Goal: Book appointment/travel/reservation

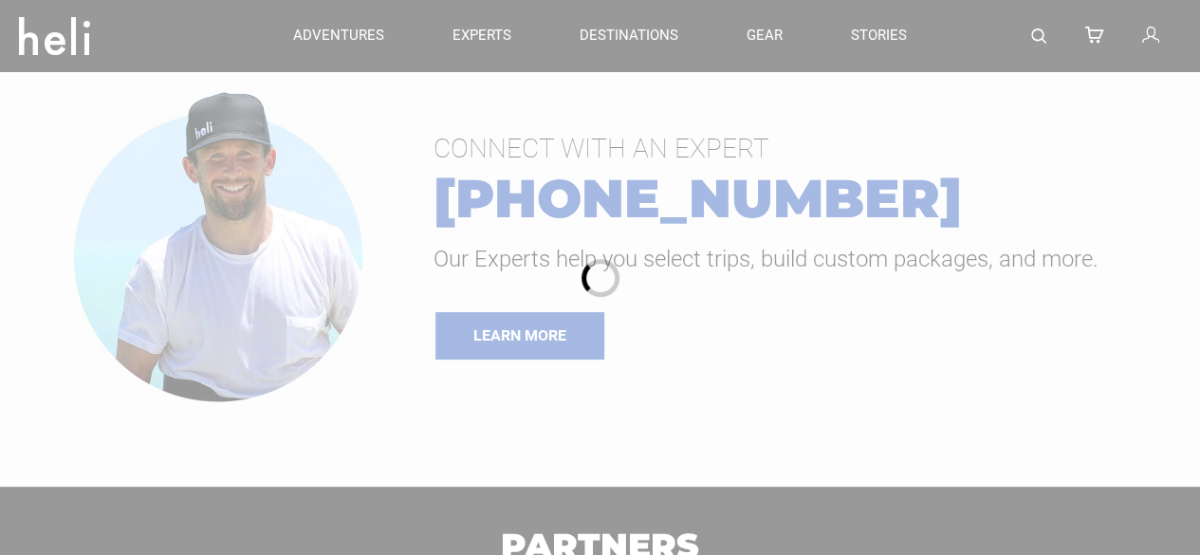
type input "Heli Skiing"
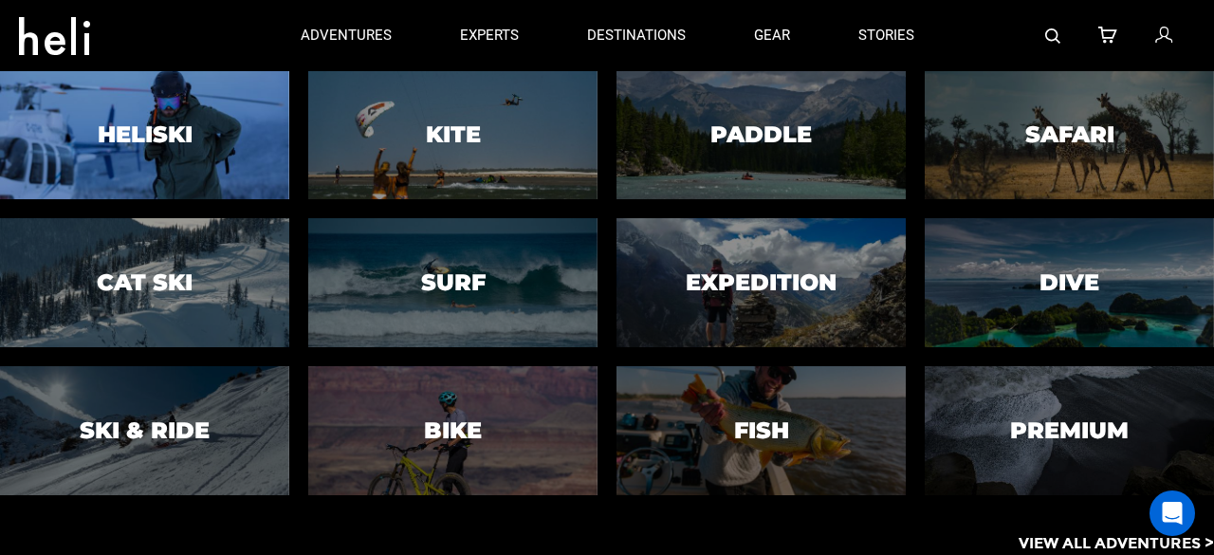
click at [169, 140] on h3 "Heliski" at bounding box center [145, 135] width 95 height 25
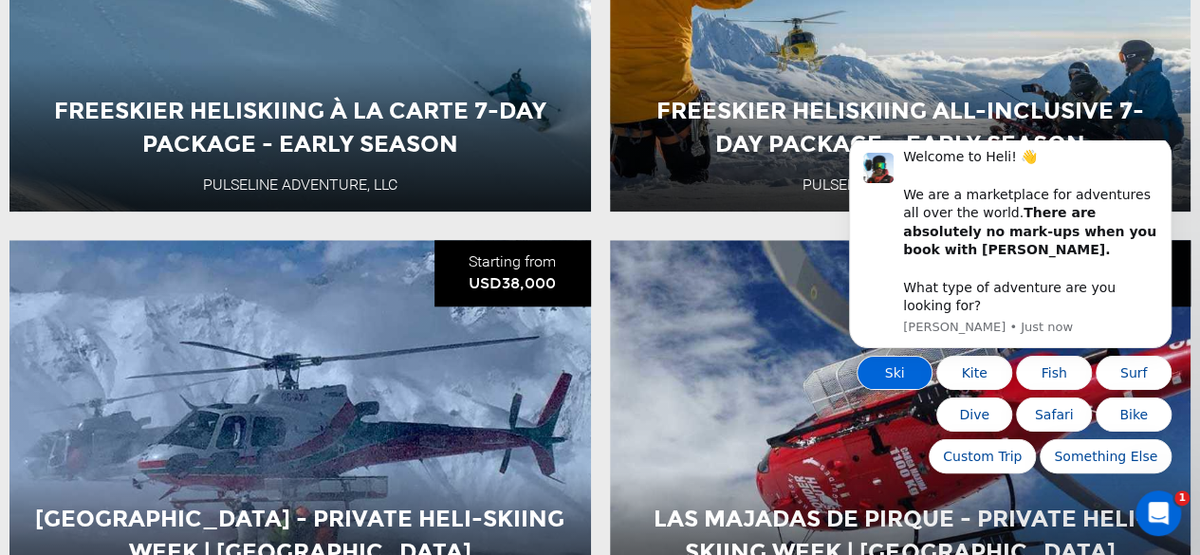
click at [885, 368] on button "Ski" at bounding box center [894, 373] width 76 height 34
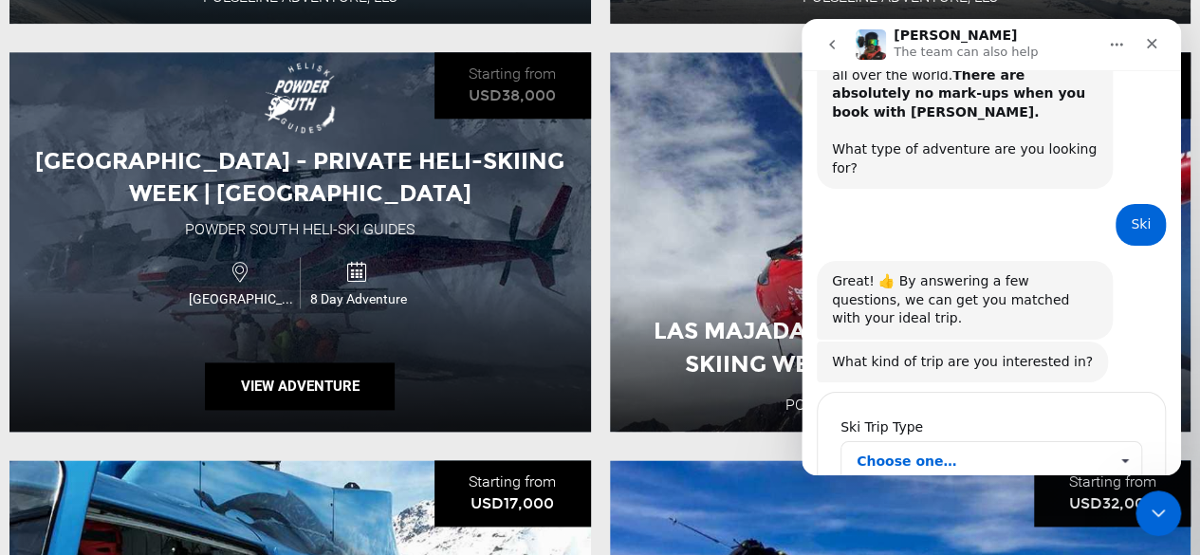
scroll to position [152, 0]
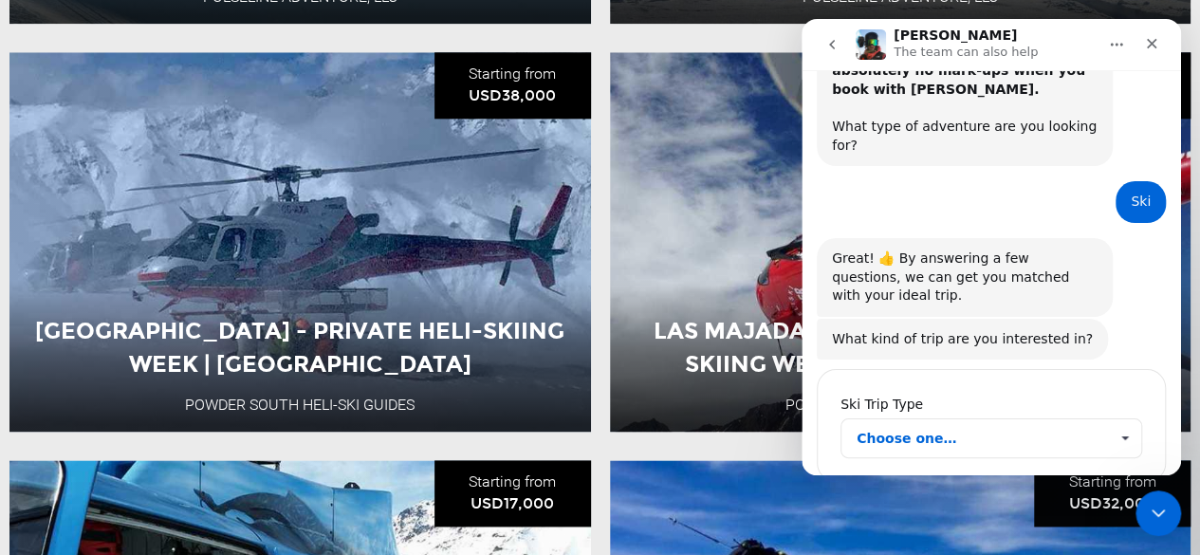
click at [913, 419] on span "Choose one…" at bounding box center [981, 438] width 251 height 38
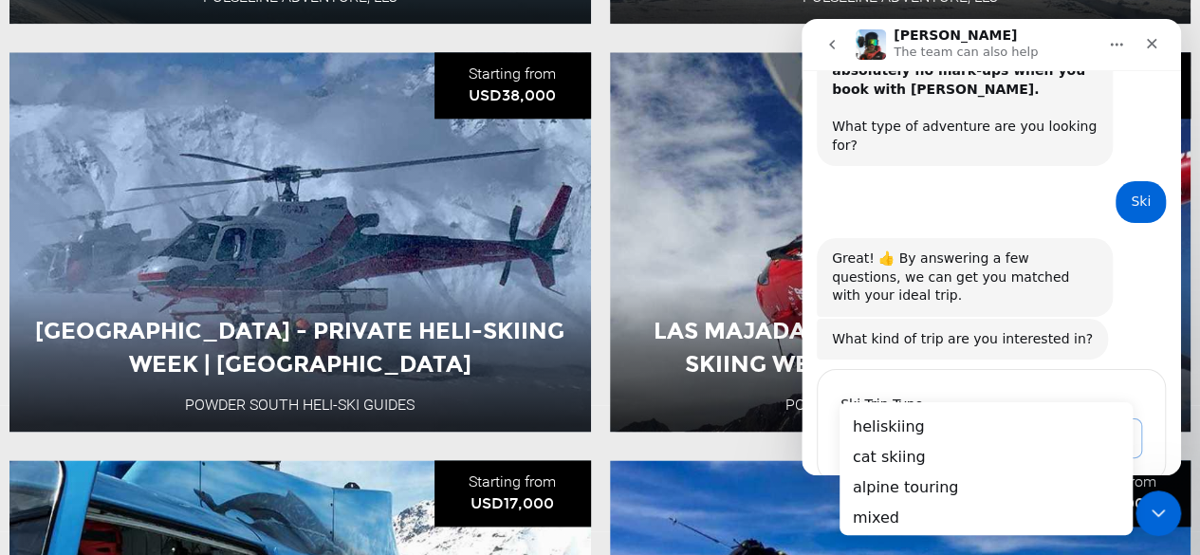
scroll to position [0, 0]
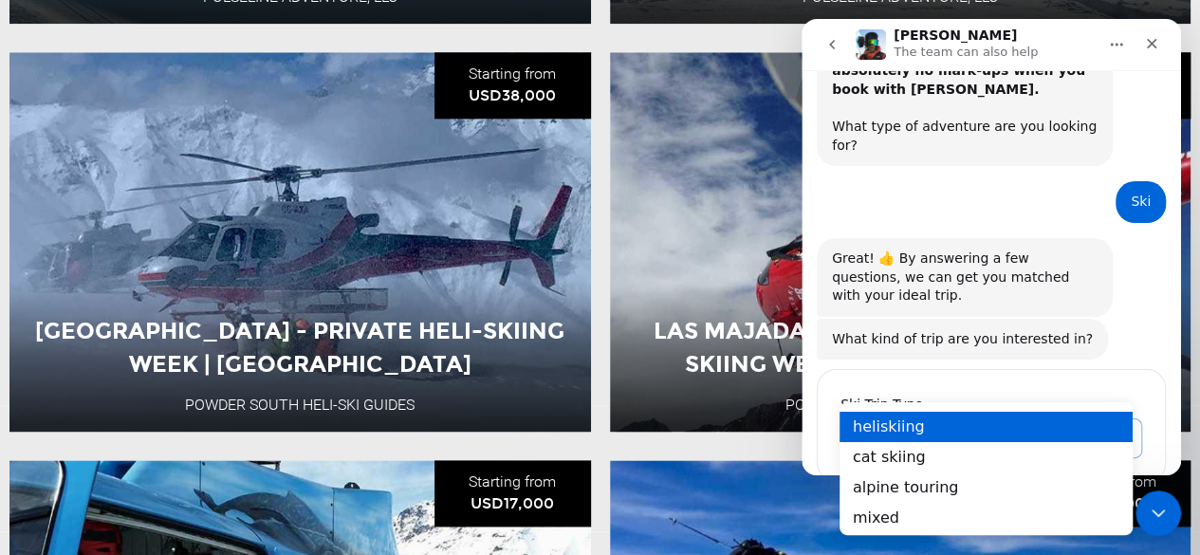
click at [880, 433] on div "heliskiing" at bounding box center [985, 426] width 293 height 30
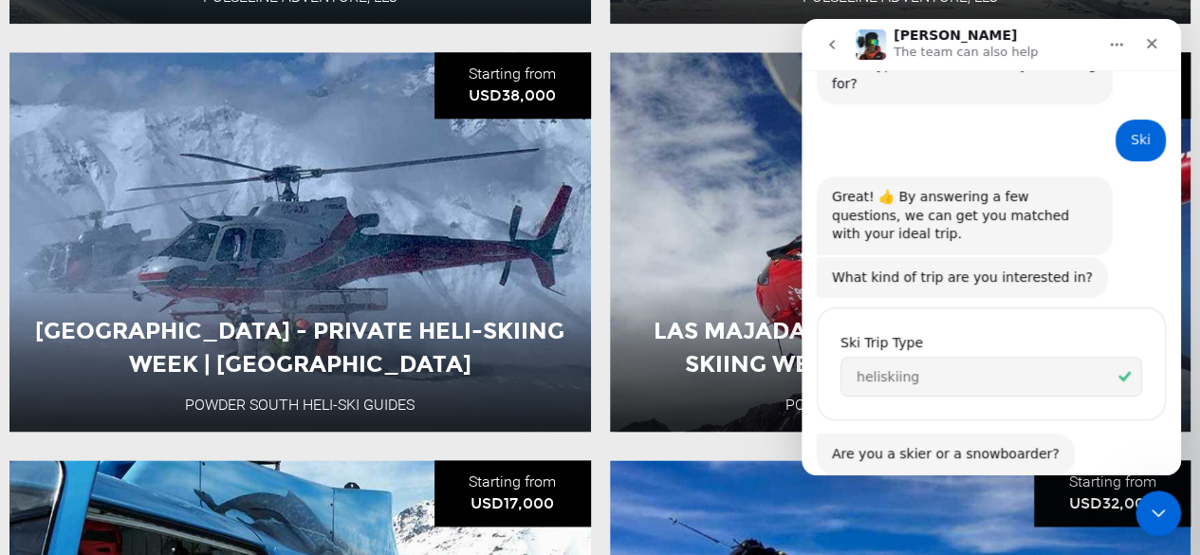
scroll to position [262, 0]
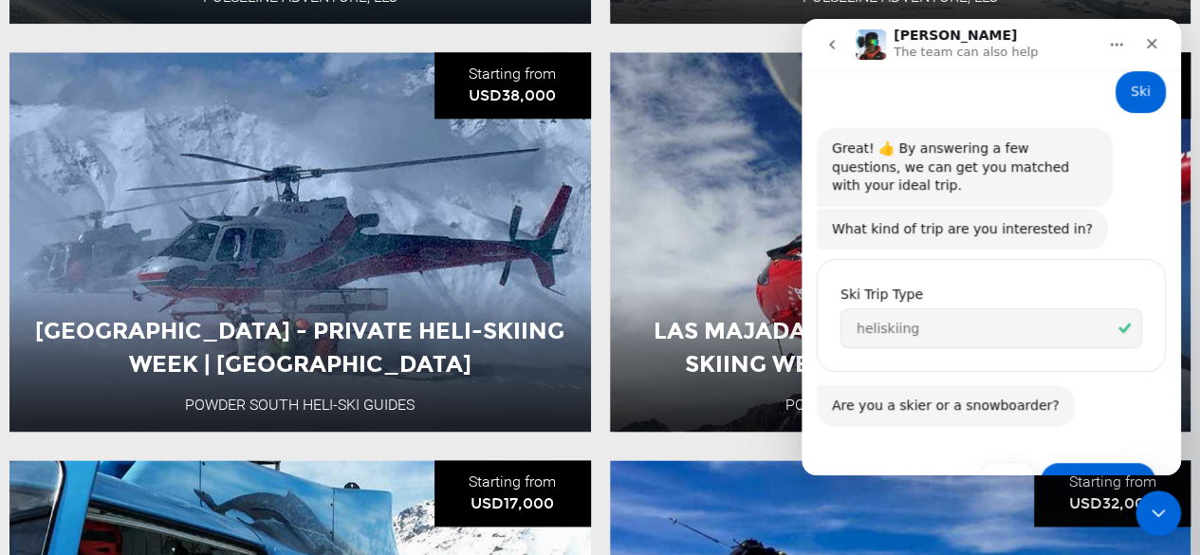
click at [1062, 462] on button "Snowboarder" at bounding box center [1097, 481] width 117 height 38
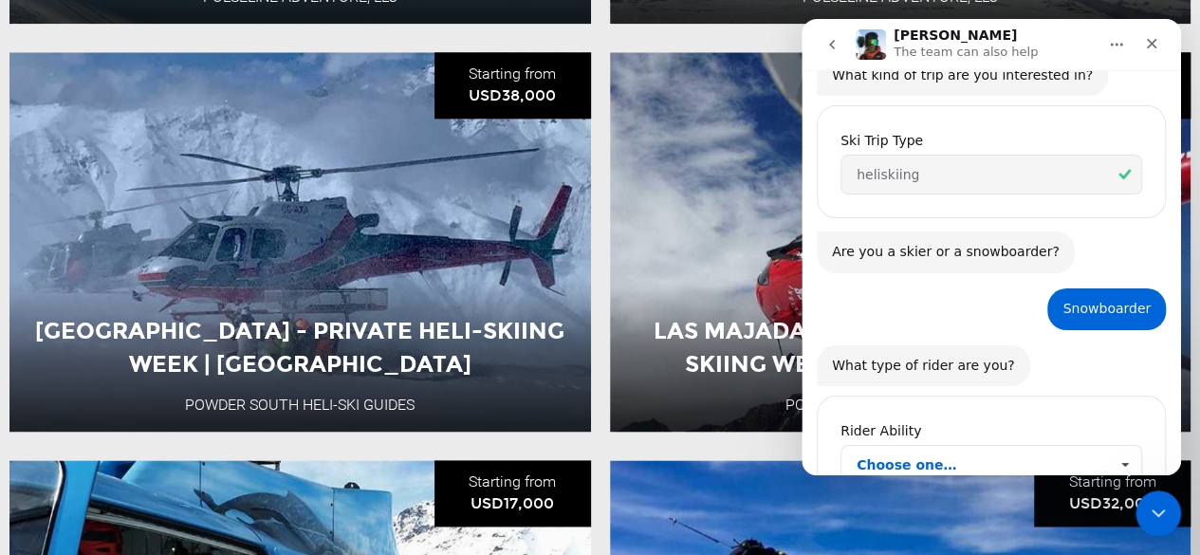
scroll to position [440, 0]
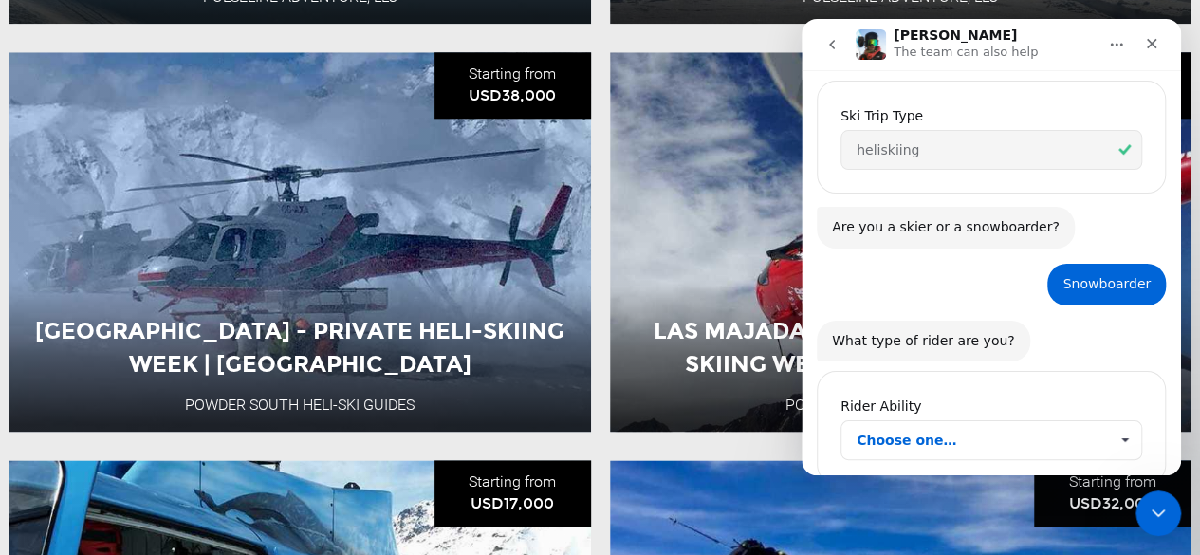
click at [991, 421] on span "Choose one…" at bounding box center [981, 440] width 251 height 38
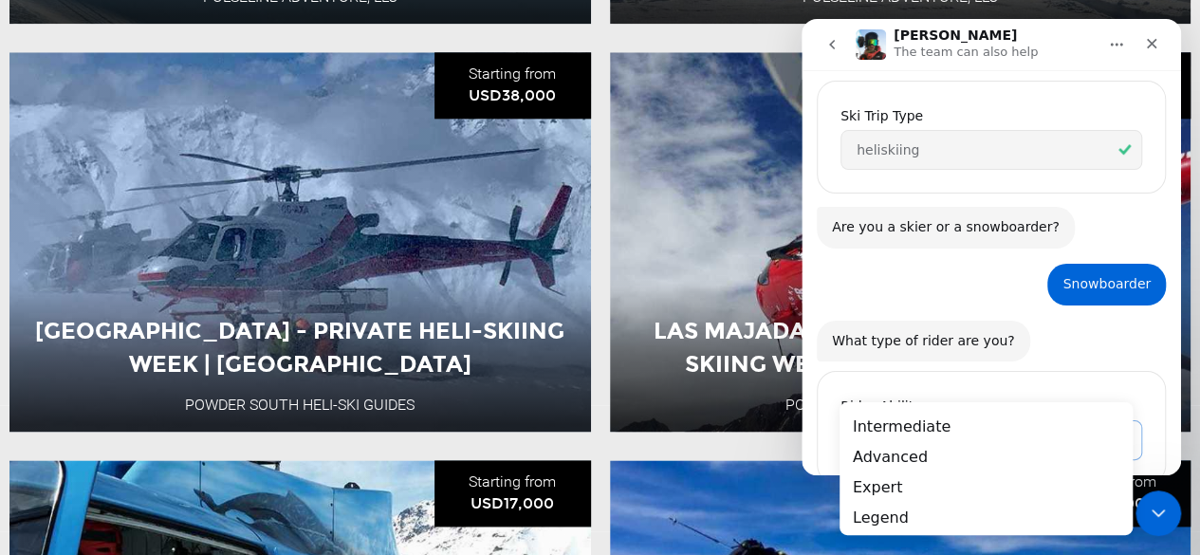
scroll to position [0, 0]
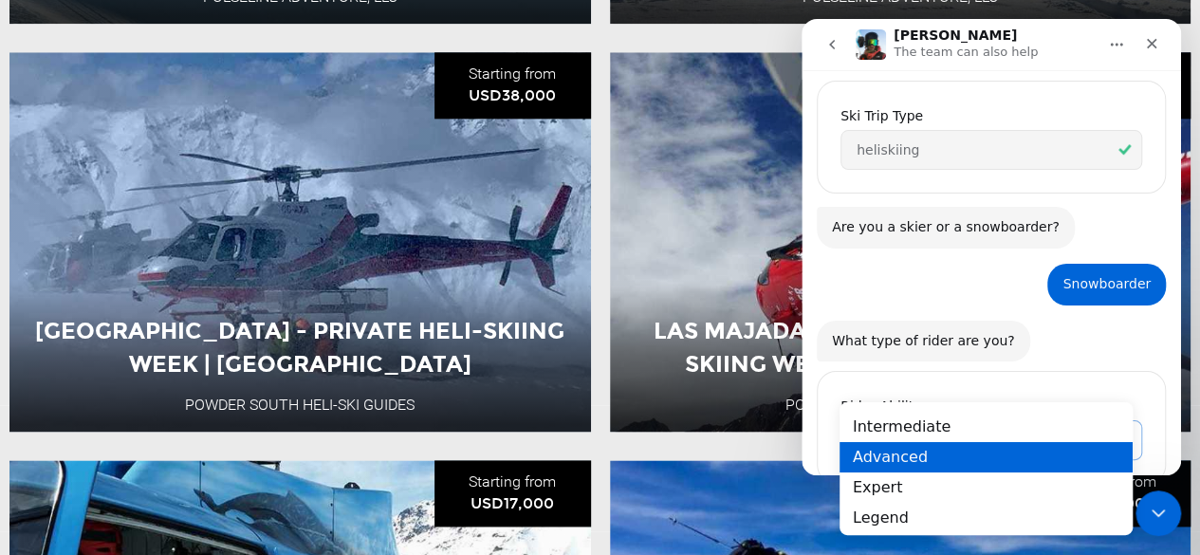
click at [911, 460] on div "Advanced" at bounding box center [985, 457] width 293 height 30
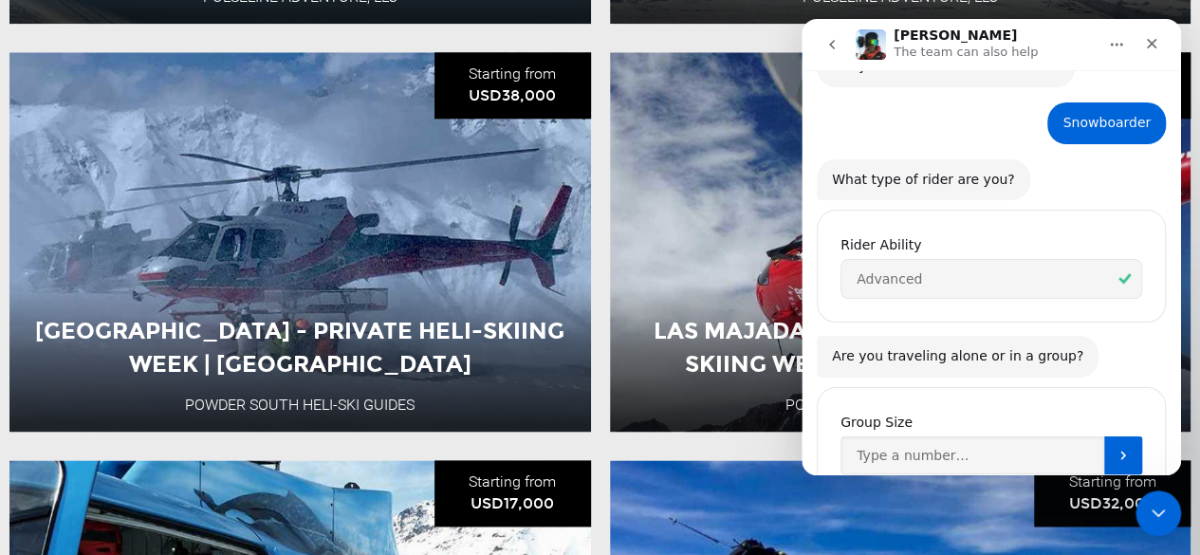
scroll to position [614, 0]
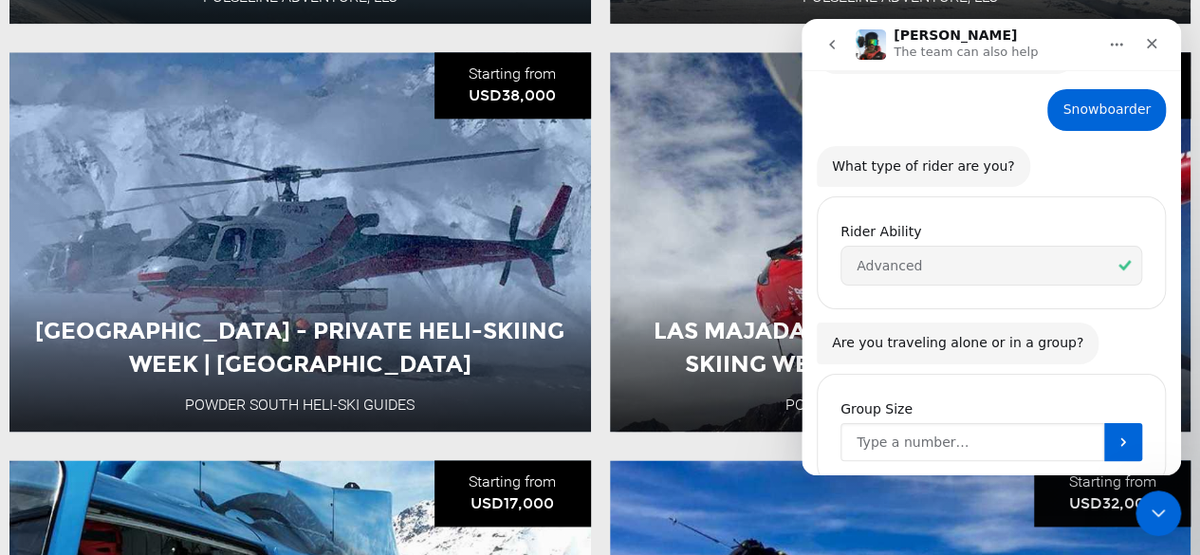
click at [930, 423] on input "Group Size" at bounding box center [972, 442] width 264 height 38
type input "2"
click at [1123, 423] on button "Submit" at bounding box center [1123, 442] width 38 height 38
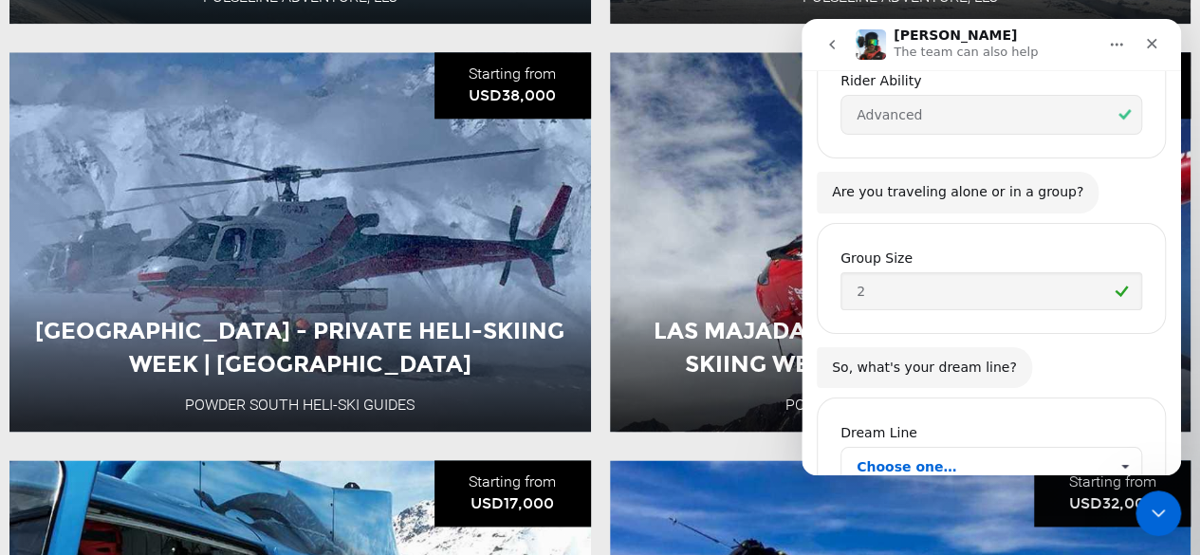
scroll to position [790, 0]
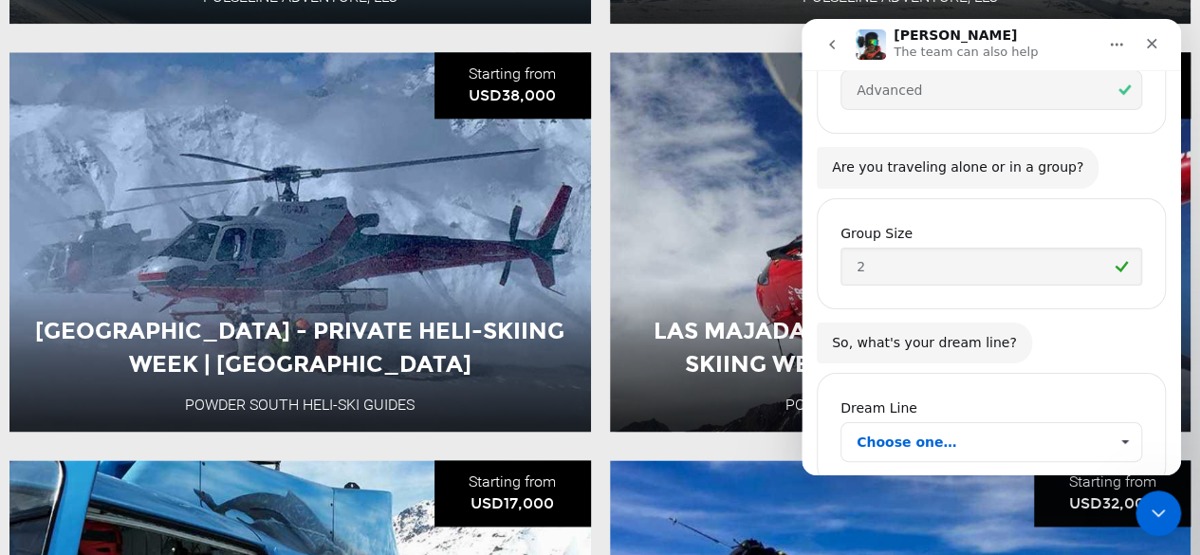
click at [1123, 423] on span "Choose one…" at bounding box center [1124, 442] width 33 height 38
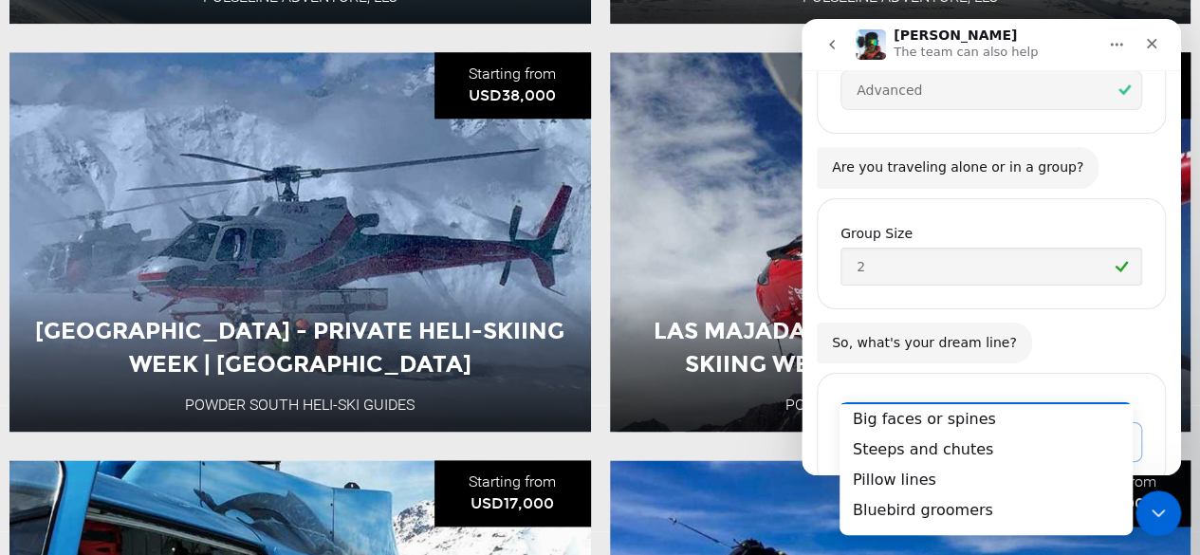
scroll to position [13, 0]
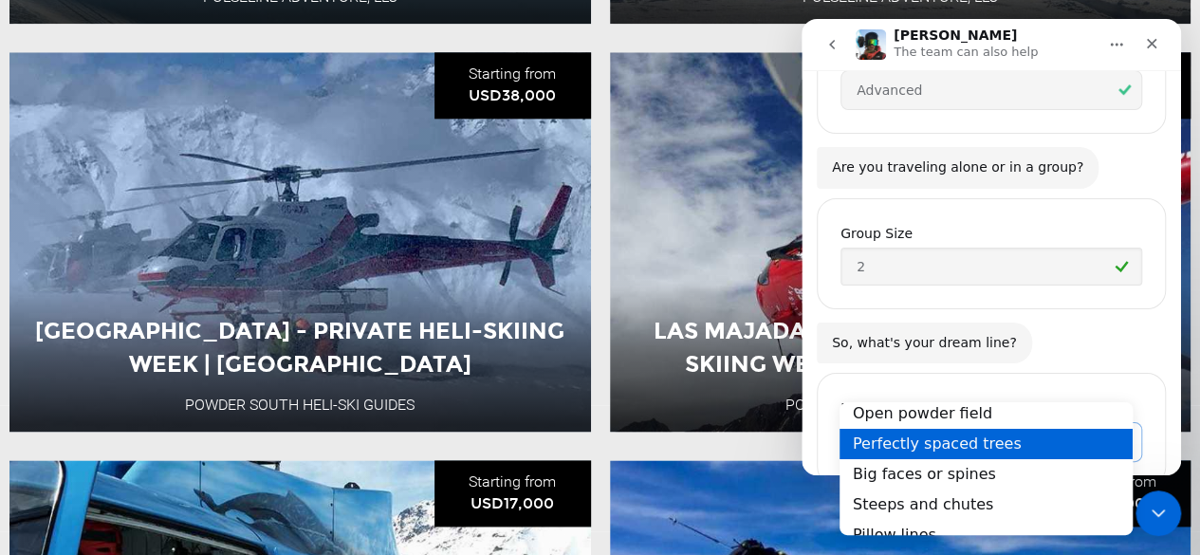
click at [948, 440] on div "Perfectly spaced trees" at bounding box center [985, 443] width 293 height 30
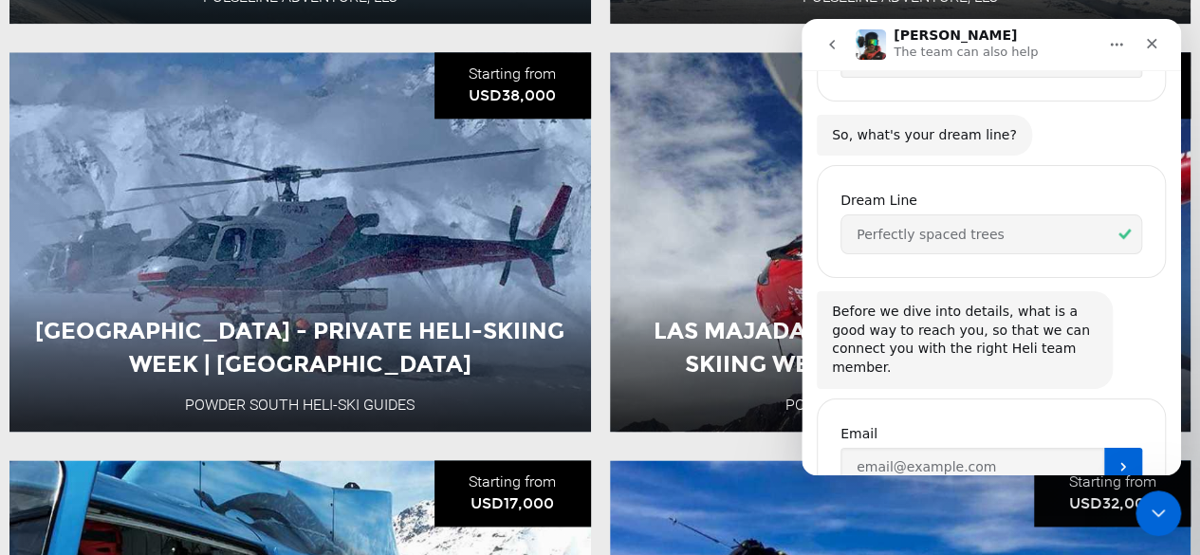
scroll to position [1001, 0]
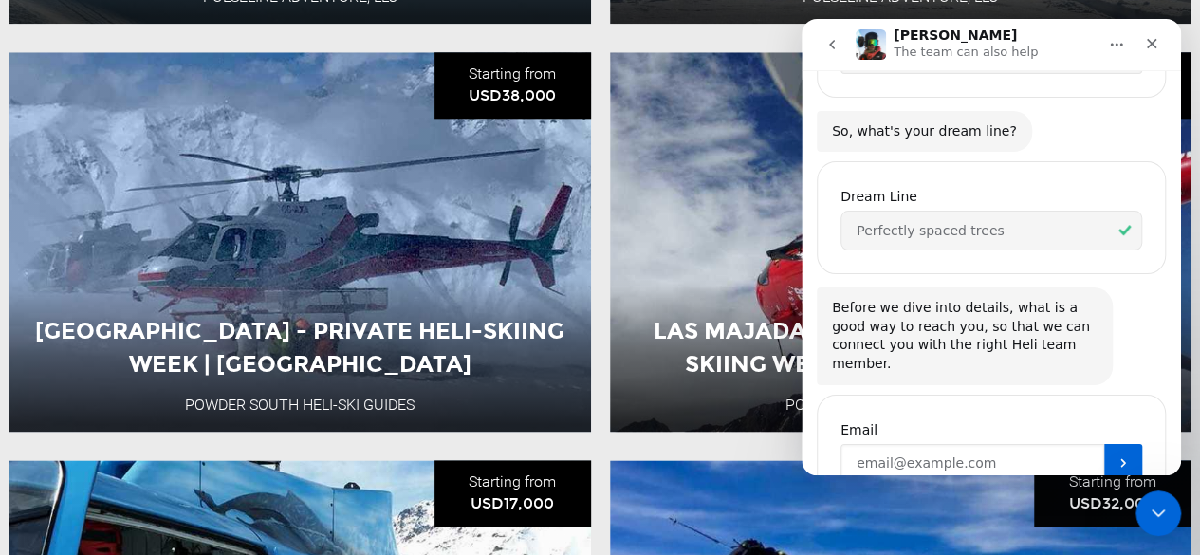
click at [913, 444] on input "Enter your email" at bounding box center [972, 463] width 264 height 38
type input "[EMAIL_ADDRESS][DOMAIN_NAME]"
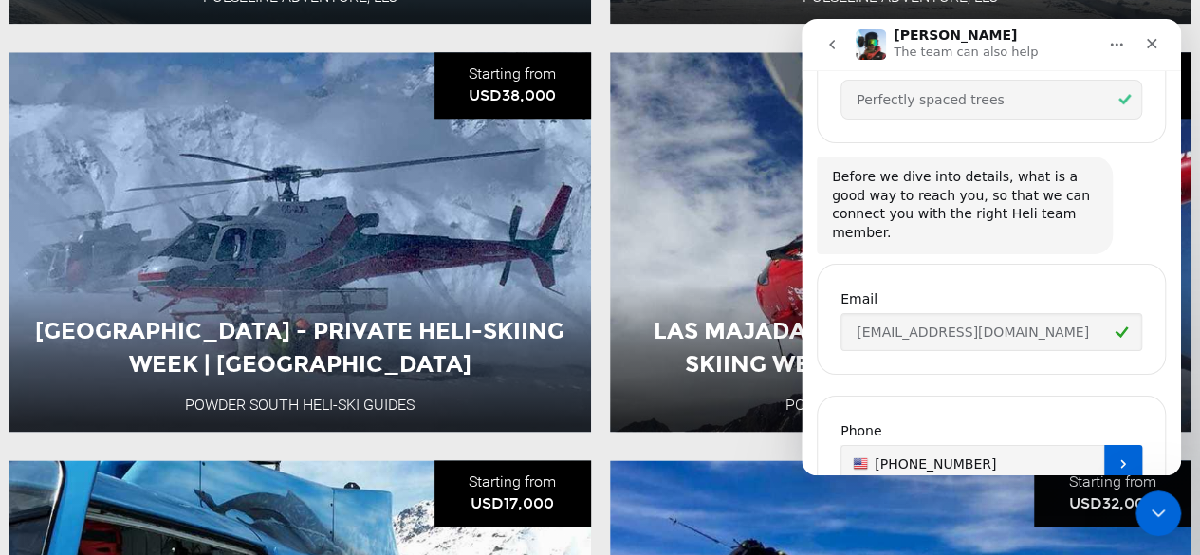
type input "[PHONE_NUMBER]"
click at [1115, 456] on icon "Submit" at bounding box center [1122, 463] width 15 height 15
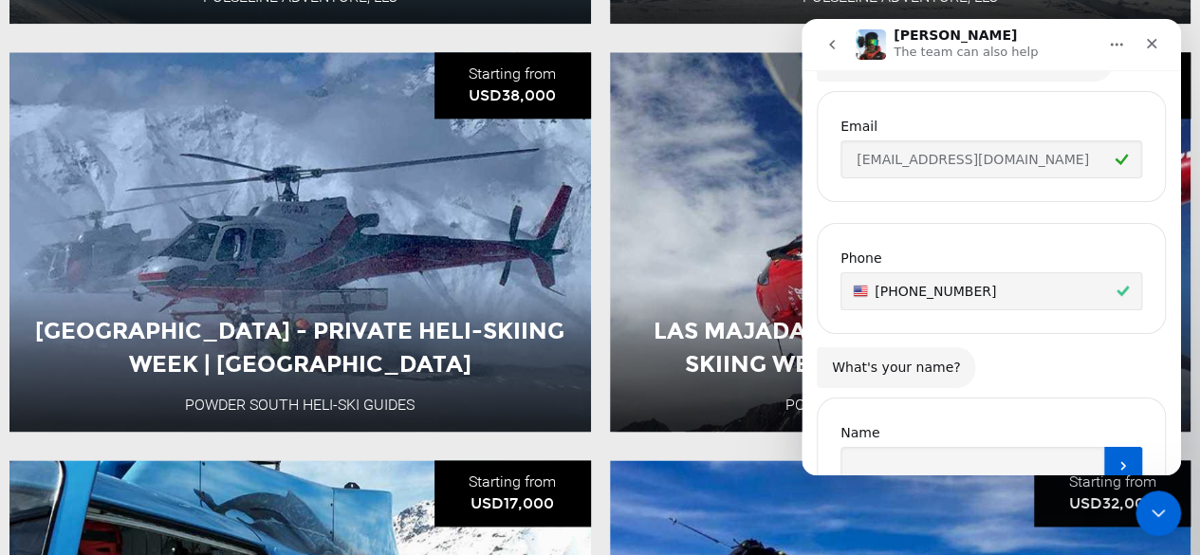
scroll to position [1307, 0]
click at [1031, 445] on input "Name" at bounding box center [972, 464] width 264 height 38
type input "[PERSON_NAME]"
click at [1115, 456] on icon "Submit" at bounding box center [1122, 463] width 15 height 15
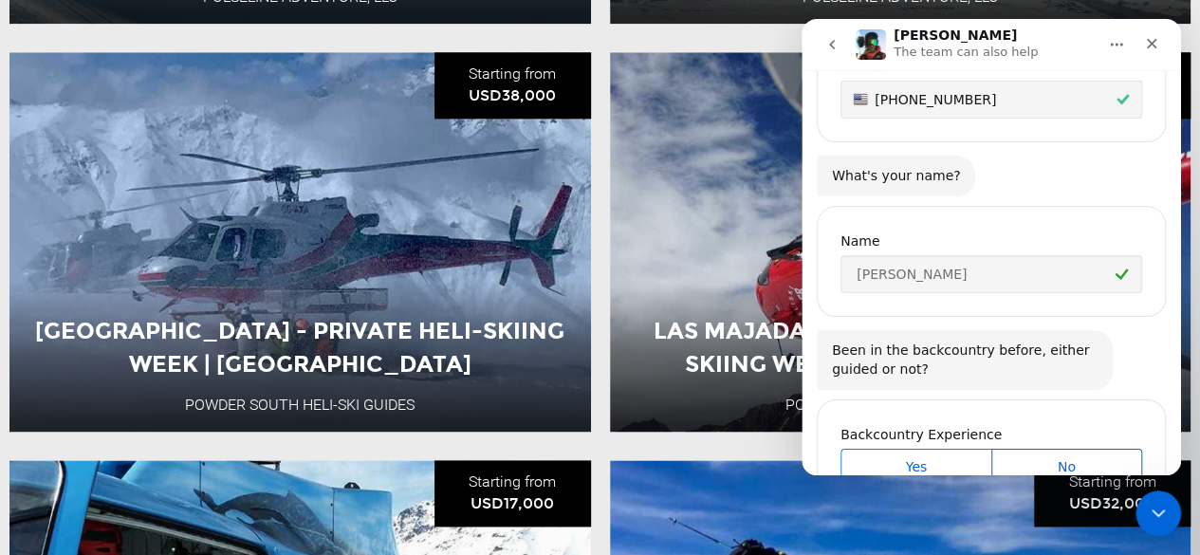
scroll to position [1506, 0]
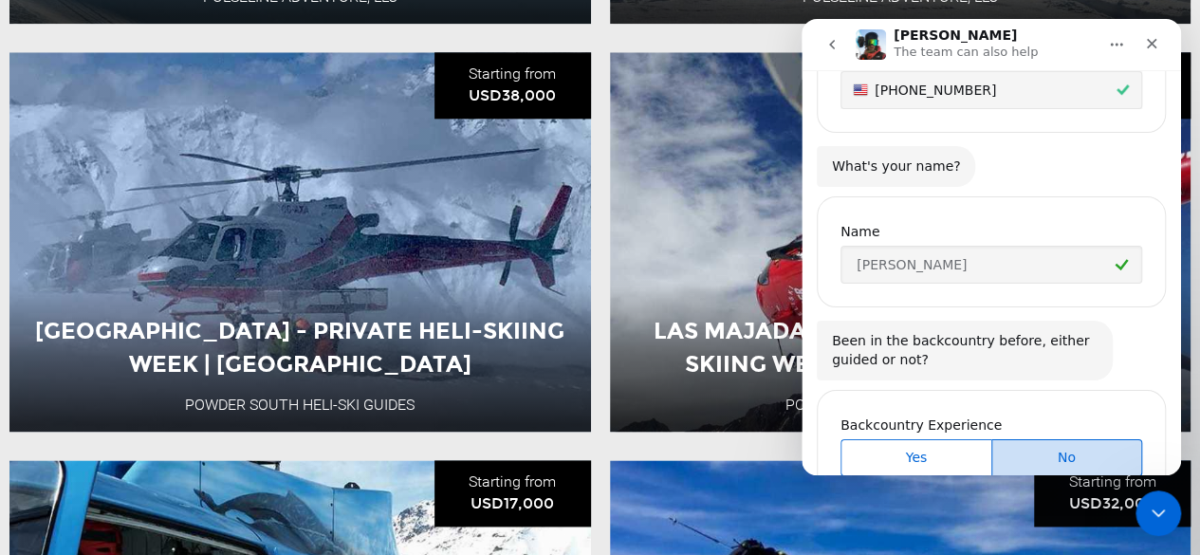
click at [1021, 448] on span "No" at bounding box center [1067, 458] width 146 height 20
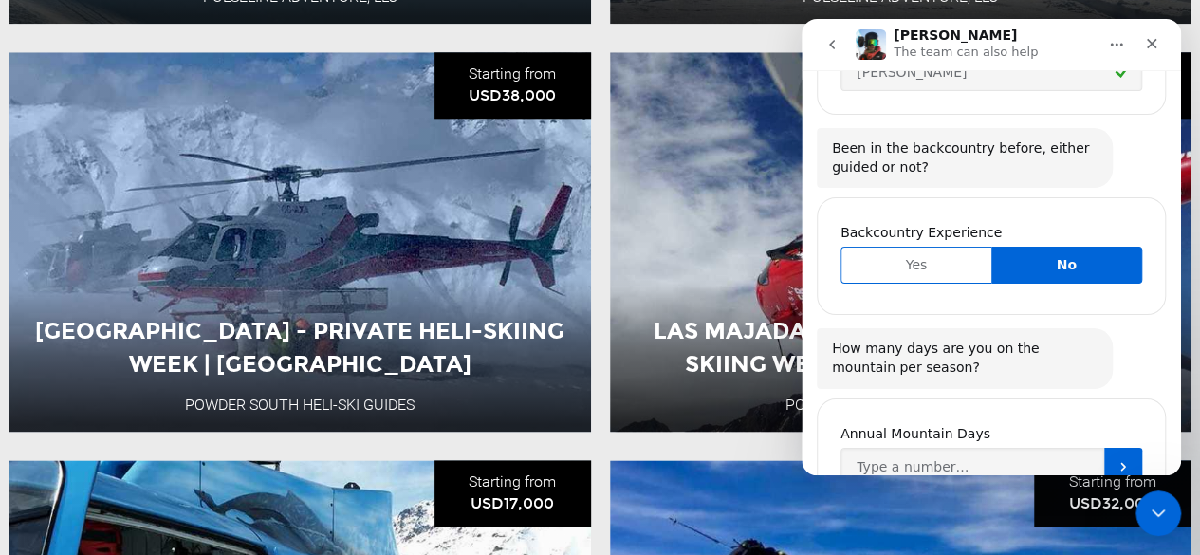
scroll to position [1699, 0]
click at [973, 447] on input "Annual Mountain Days" at bounding box center [972, 466] width 264 height 38
type input "2"
type input "30"
click at [1120, 458] on icon "Submit" at bounding box center [1122, 465] width 15 height 15
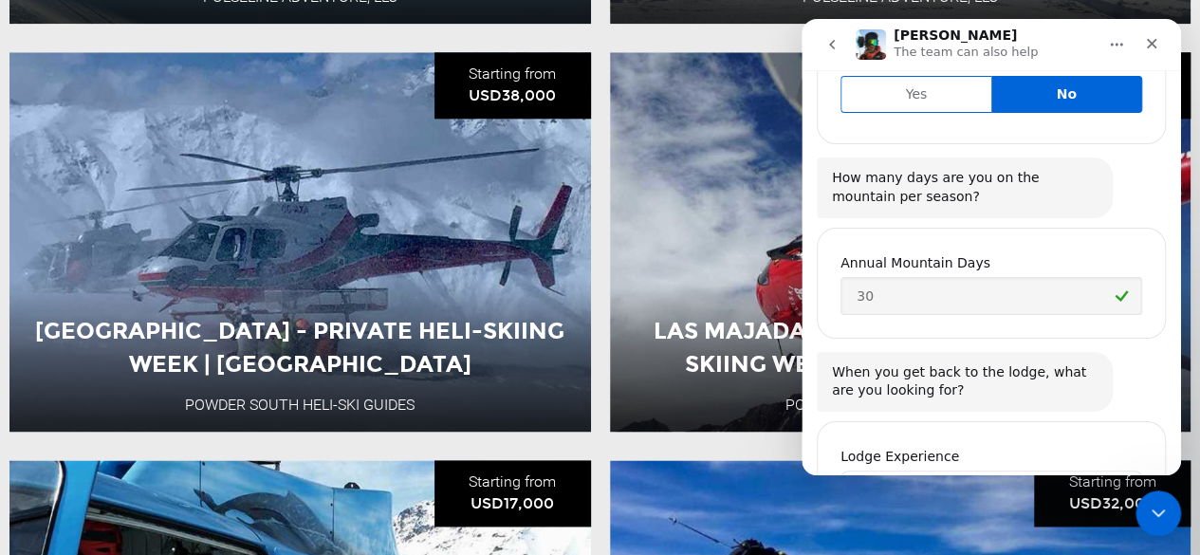
scroll to position [1894, 0]
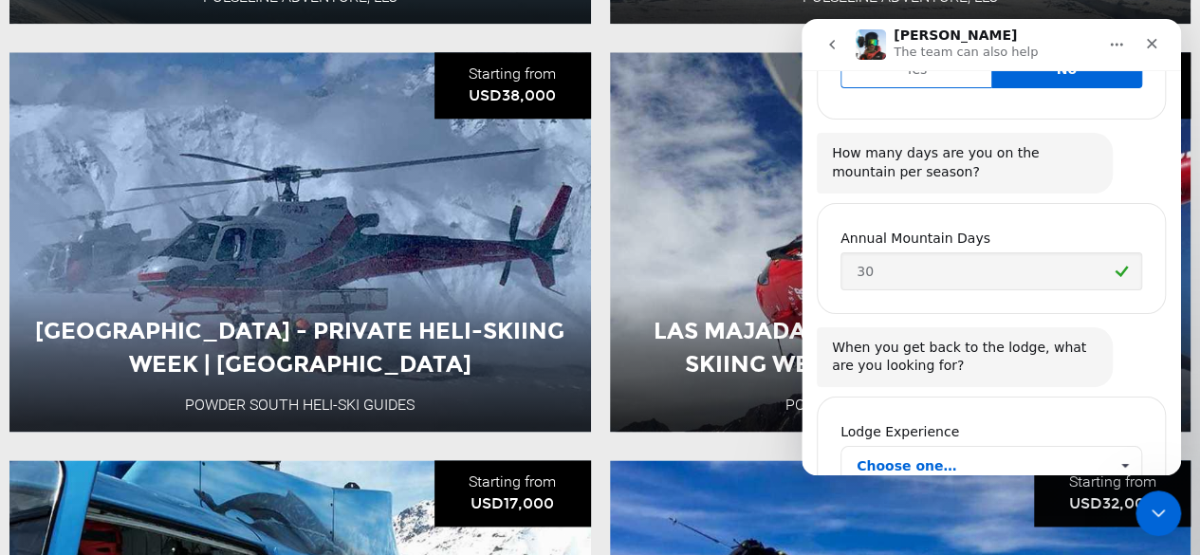
click at [1120, 447] on span "Choose one…" at bounding box center [1124, 466] width 33 height 38
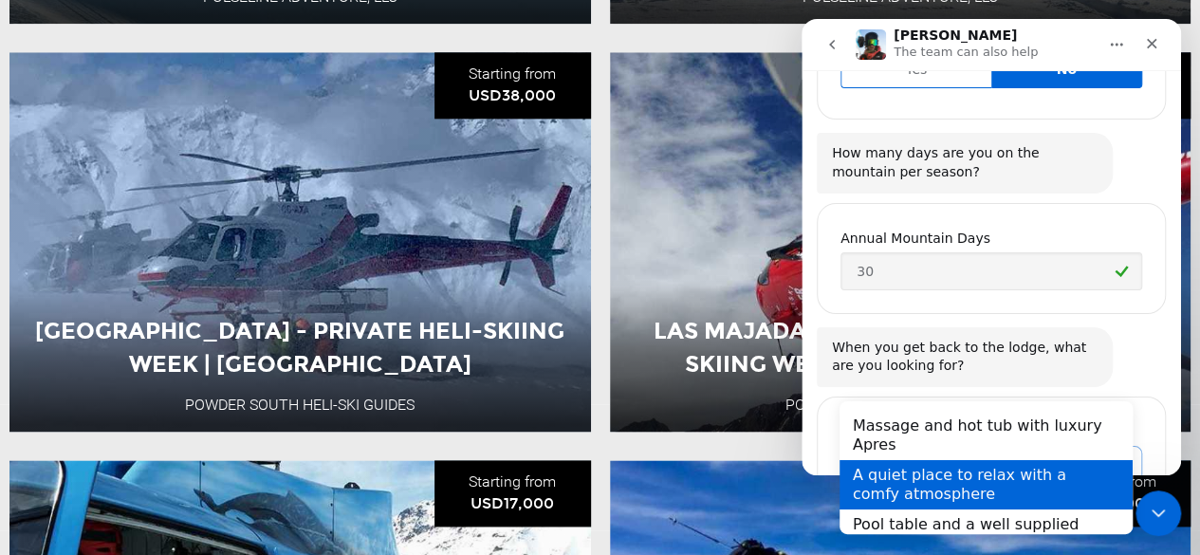
scroll to position [55, 0]
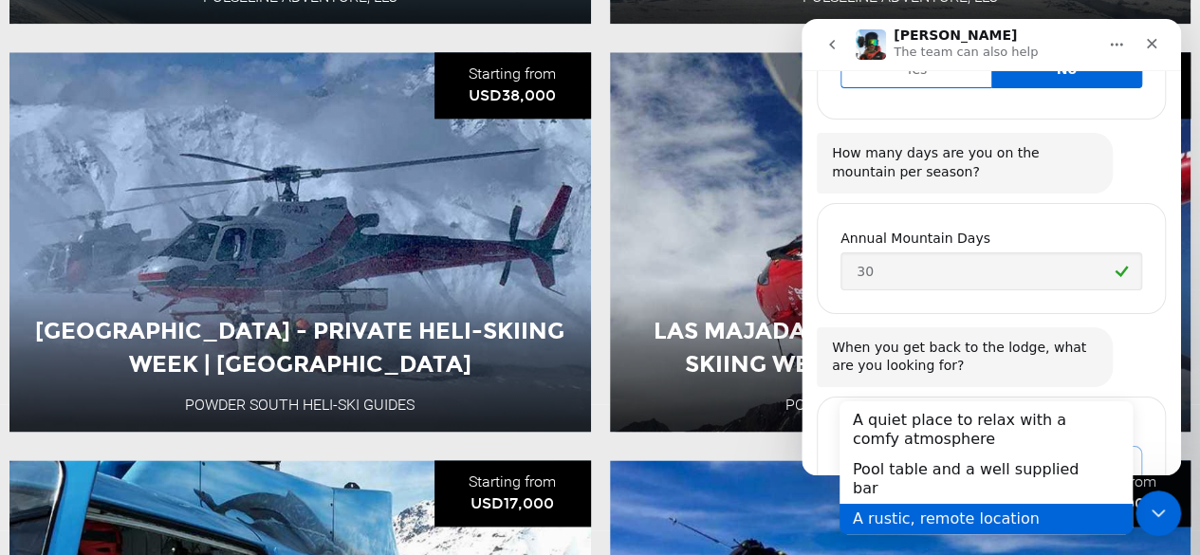
click at [1015, 504] on div "A rustic, remote location" at bounding box center [985, 519] width 293 height 30
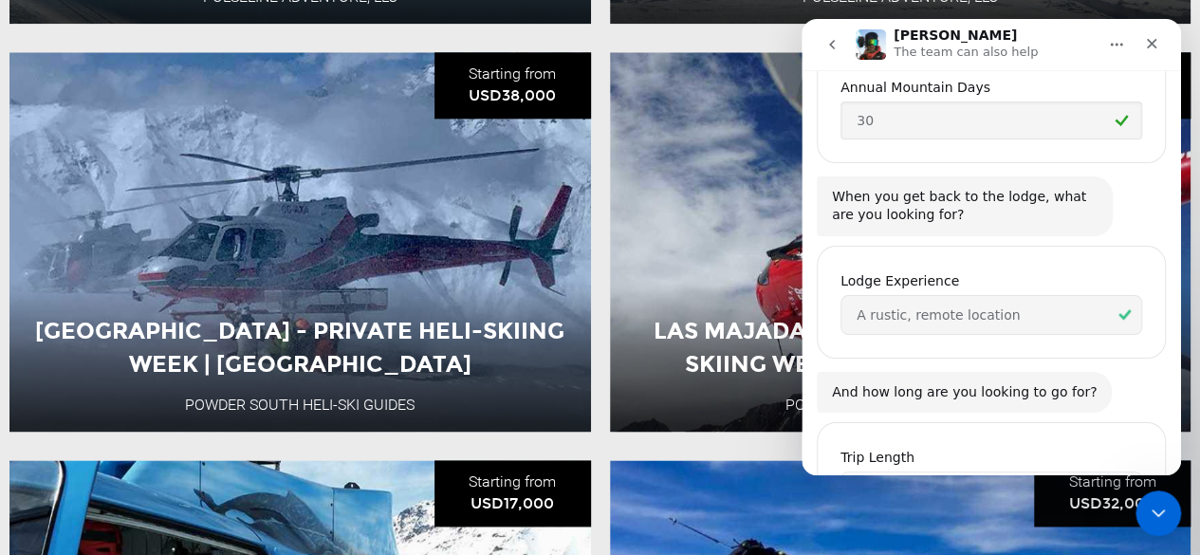
scroll to position [2069, 0]
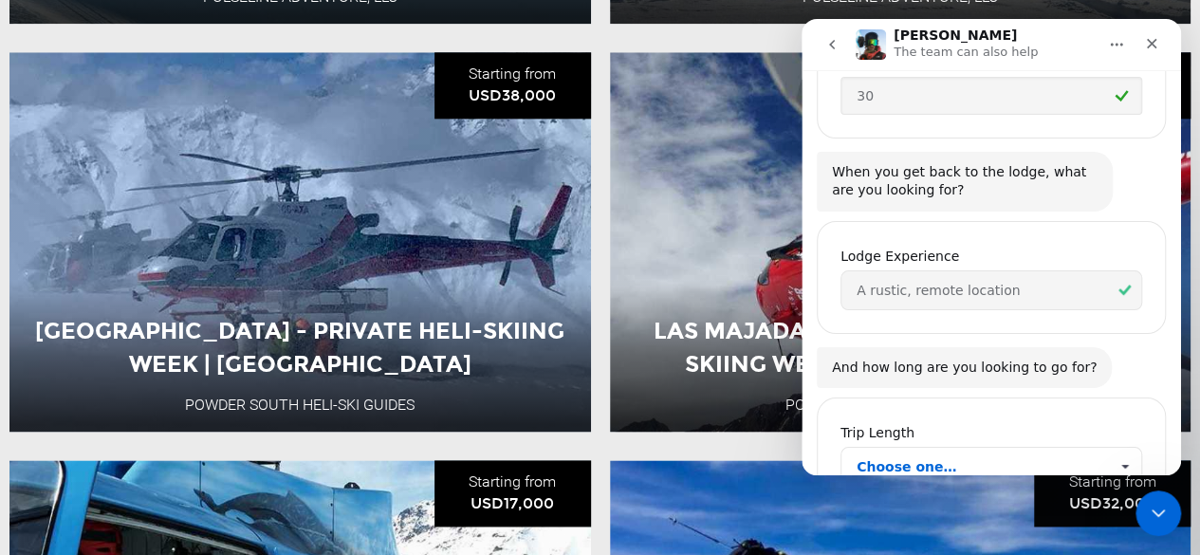
click at [947, 448] on span "Choose one…" at bounding box center [981, 467] width 251 height 38
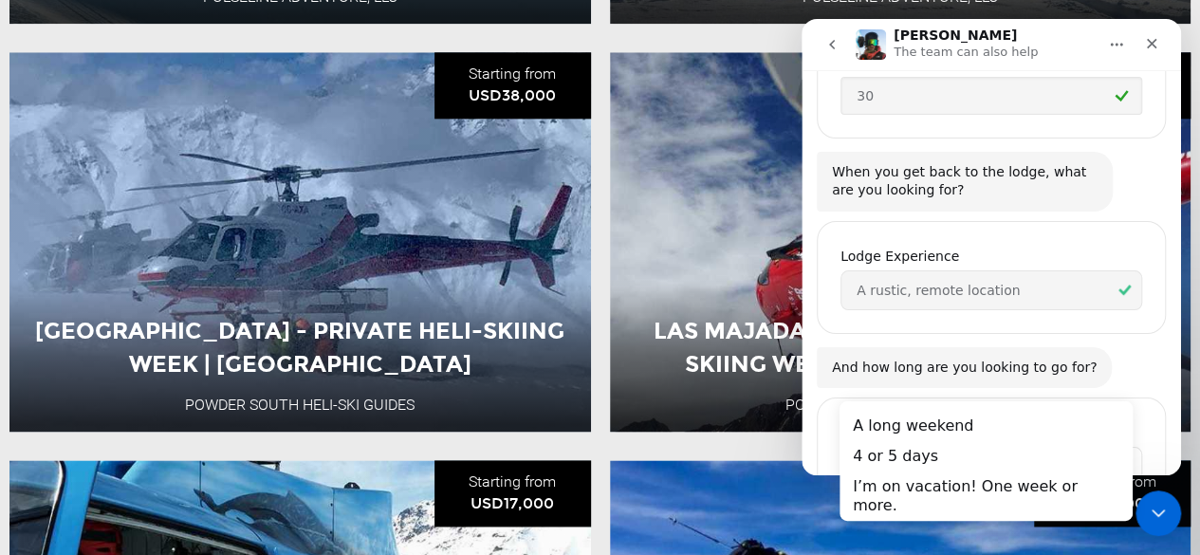
scroll to position [0, 0]
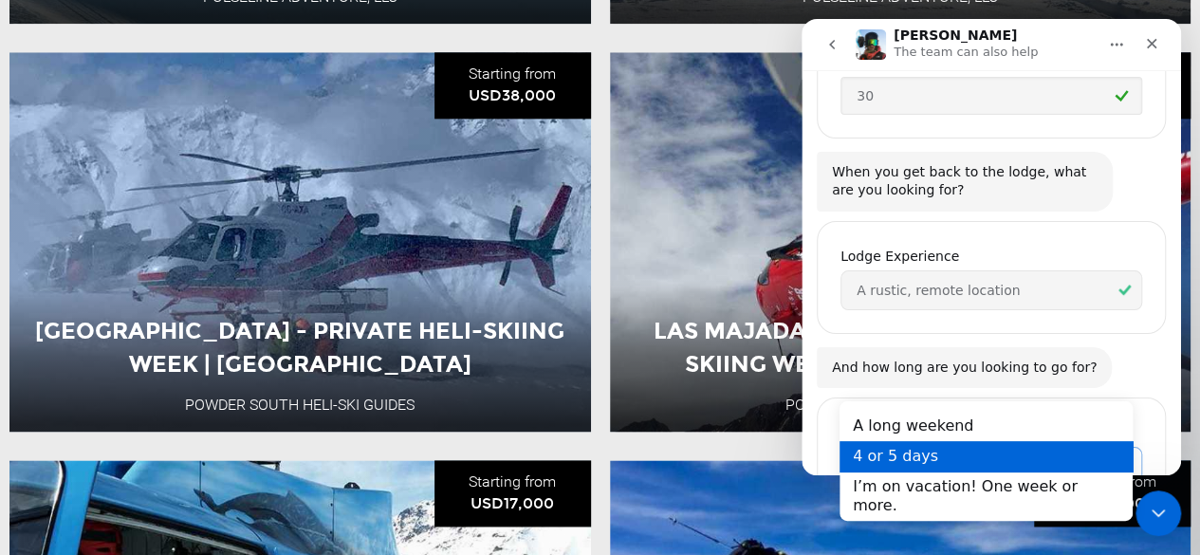
click at [913, 452] on div "4 or 5 days" at bounding box center [985, 456] width 293 height 30
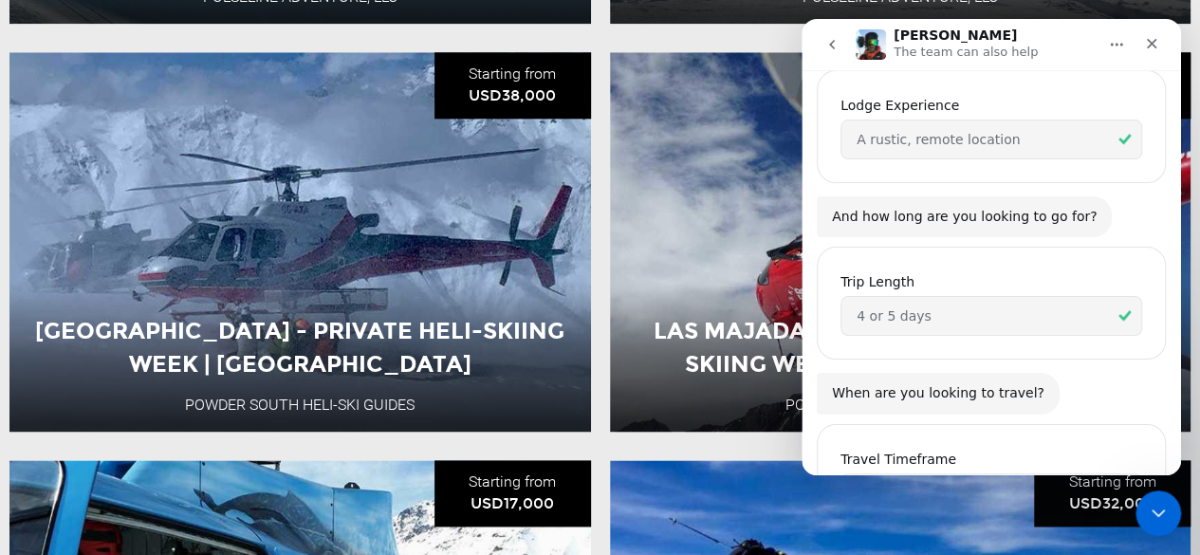
scroll to position [2244, 0]
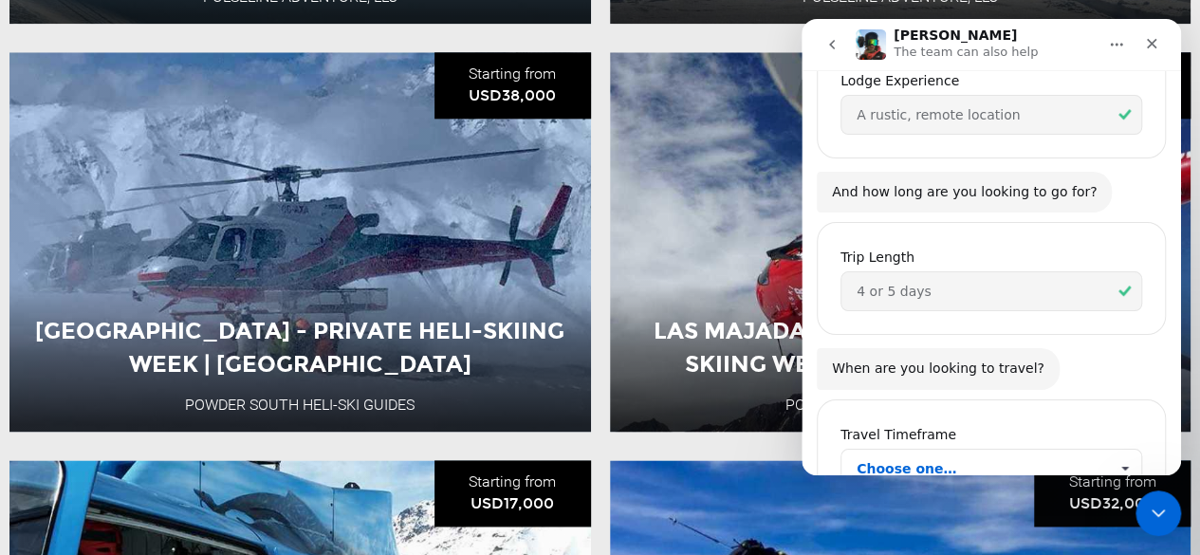
click at [1002, 449] on span "Choose one…" at bounding box center [981, 468] width 251 height 38
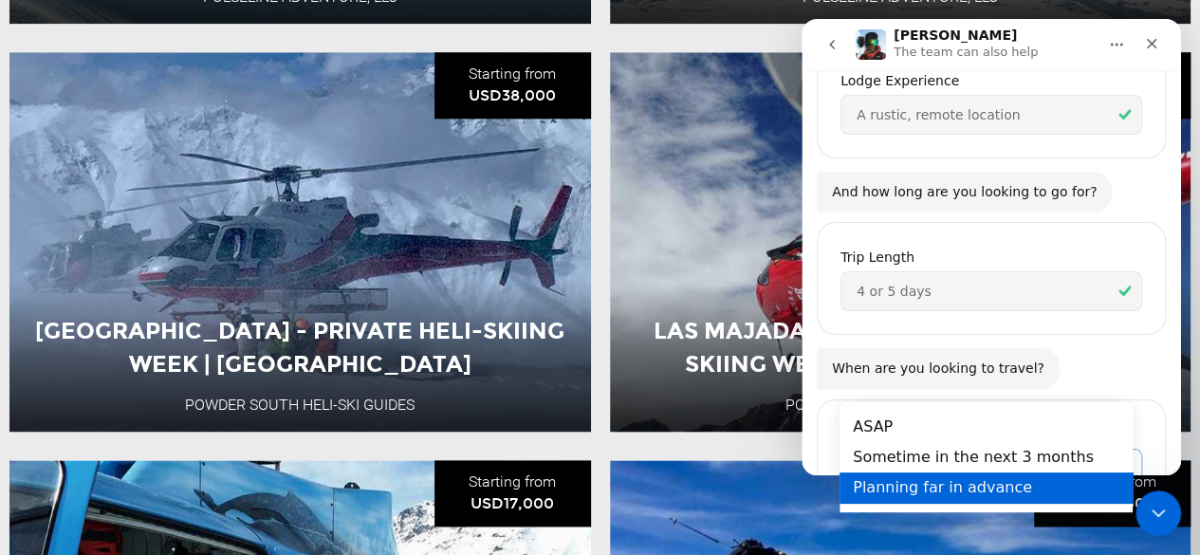
click at [966, 481] on div "Planning far in advance" at bounding box center [985, 487] width 293 height 30
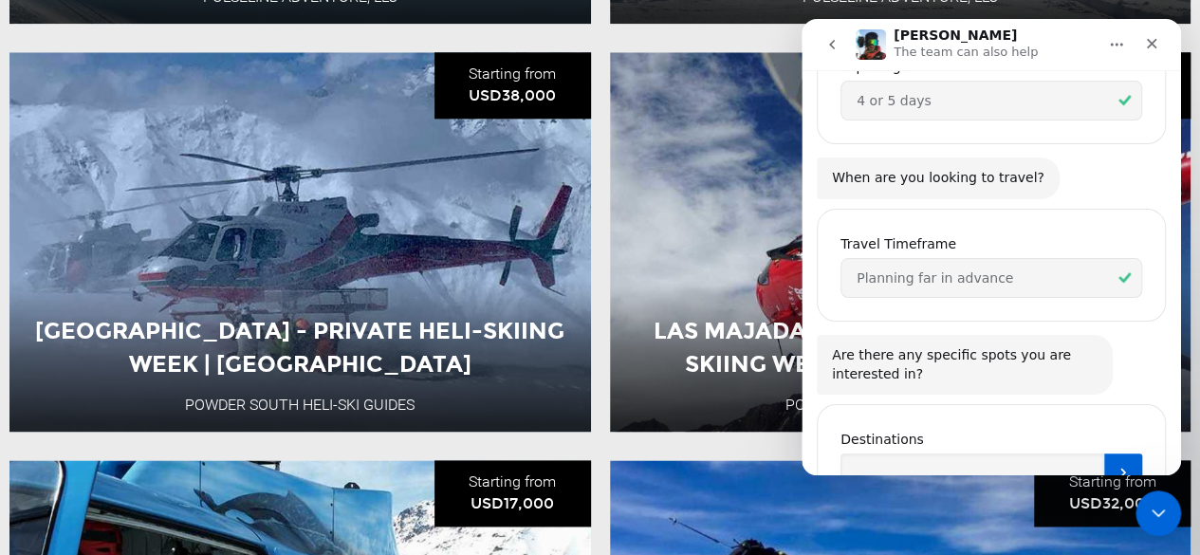
scroll to position [2438, 0]
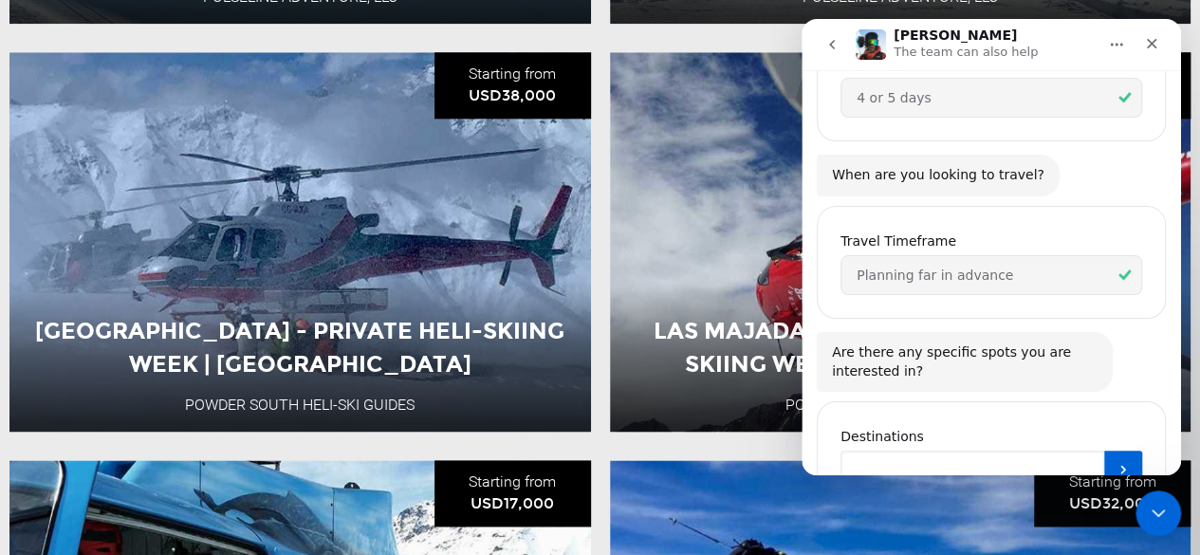
click at [930, 450] on input "Destinations" at bounding box center [972, 469] width 264 height 38
type input "N"
type input "Open to anywhere in [GEOGRAPHIC_DATA]"
click at [1104, 450] on button "Submit" at bounding box center [1123, 469] width 38 height 38
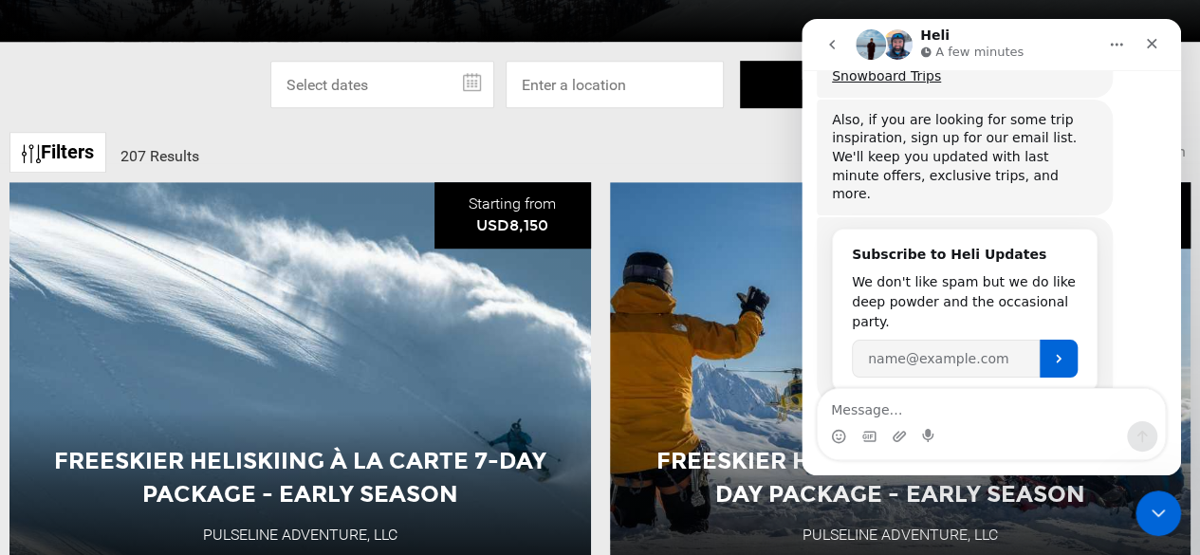
scroll to position [516, 0]
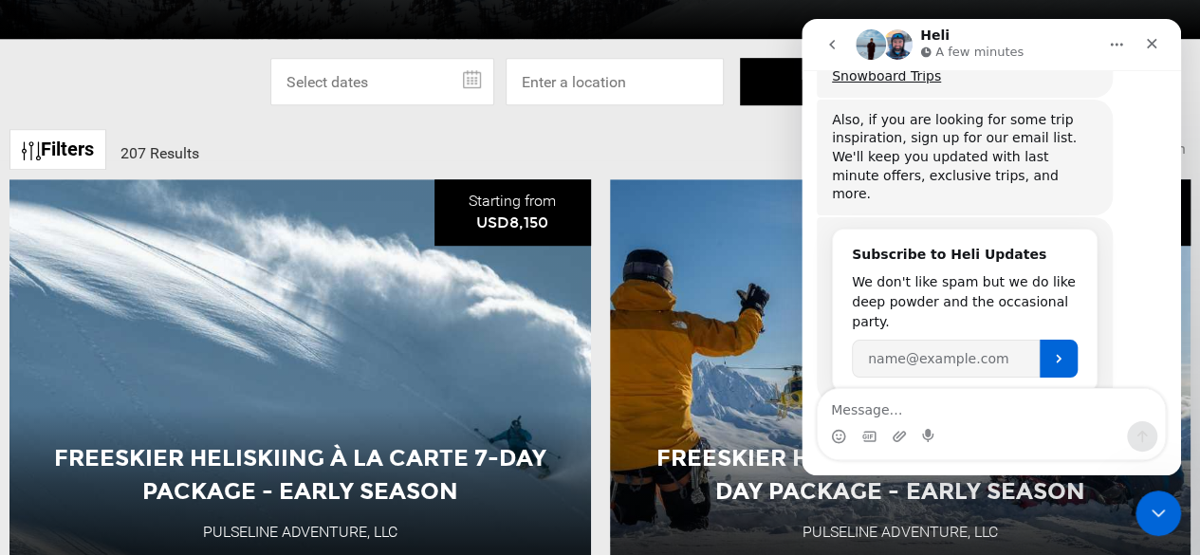
click at [59, 145] on link "Filters" at bounding box center [57, 149] width 97 height 41
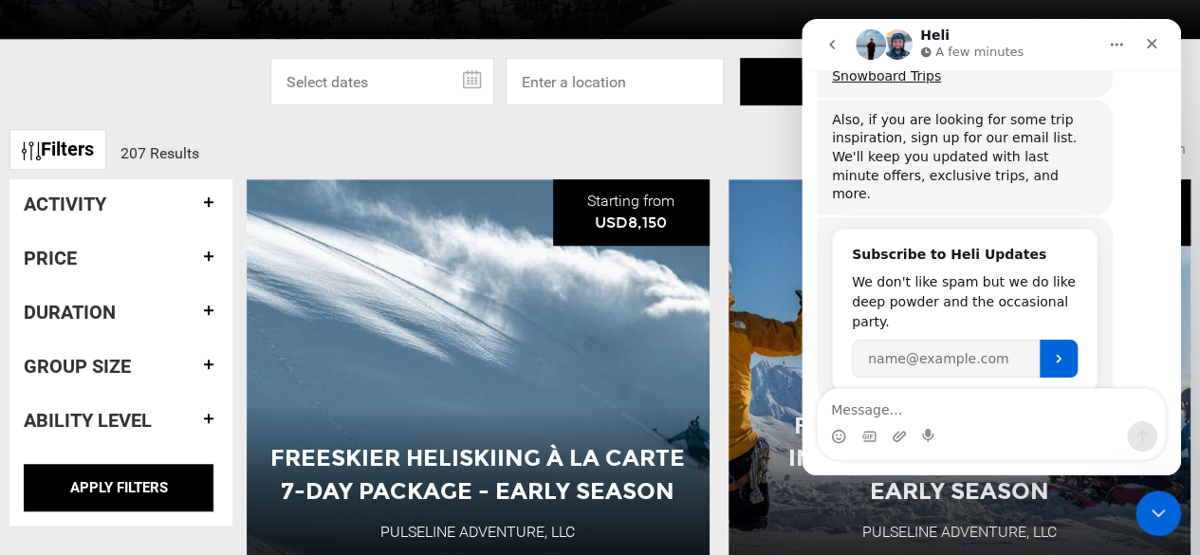
click at [205, 205] on h4 "Activity" at bounding box center [121, 203] width 194 height 21
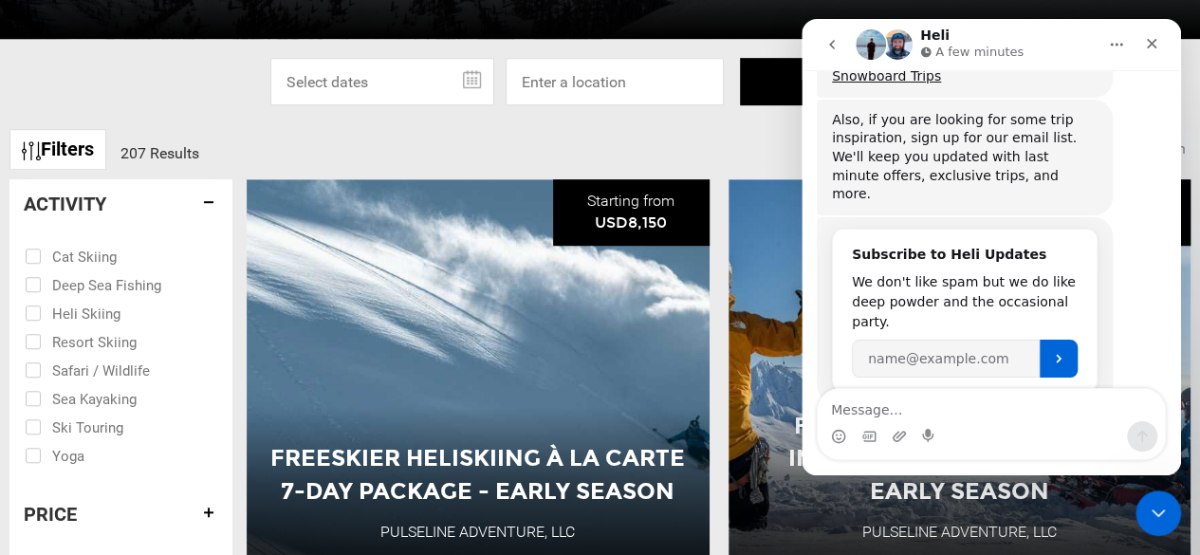
click at [83, 314] on input "checkbox" at bounding box center [108, 312] width 166 height 28
checkbox input "true"
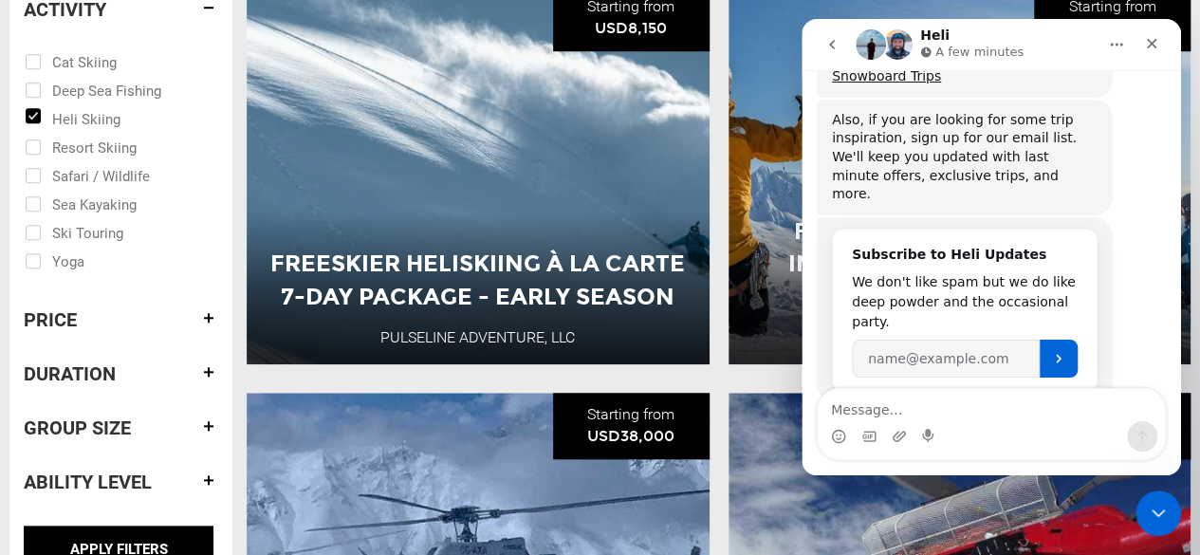
scroll to position [711, 0]
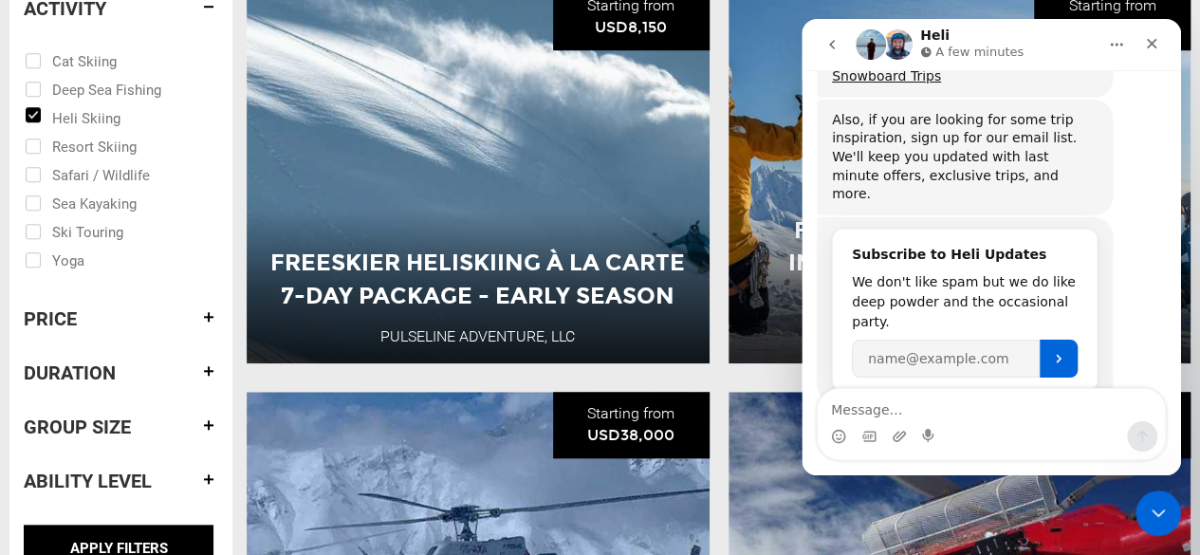
click at [207, 309] on h4 "Price" at bounding box center [121, 318] width 194 height 21
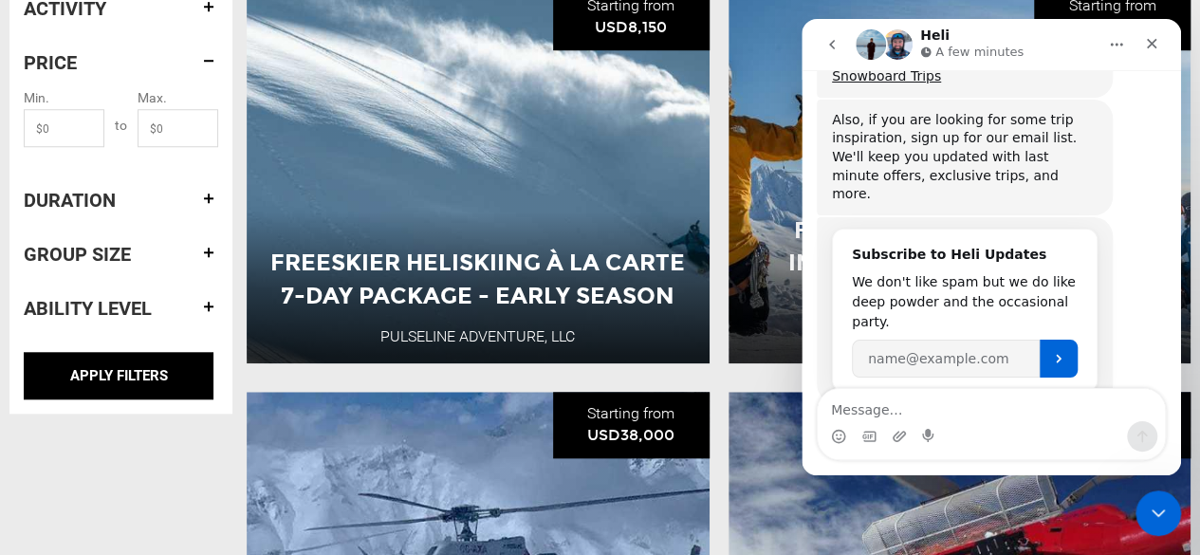
click at [198, 201] on h4 "Duration" at bounding box center [121, 200] width 194 height 21
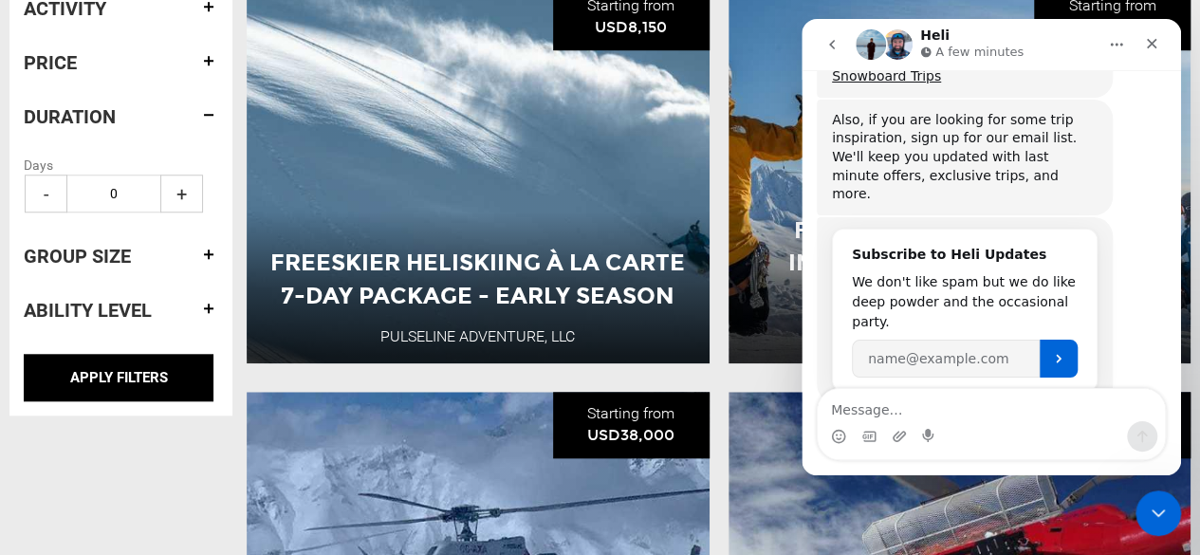
click at [195, 201] on span "+" at bounding box center [181, 193] width 43 height 38
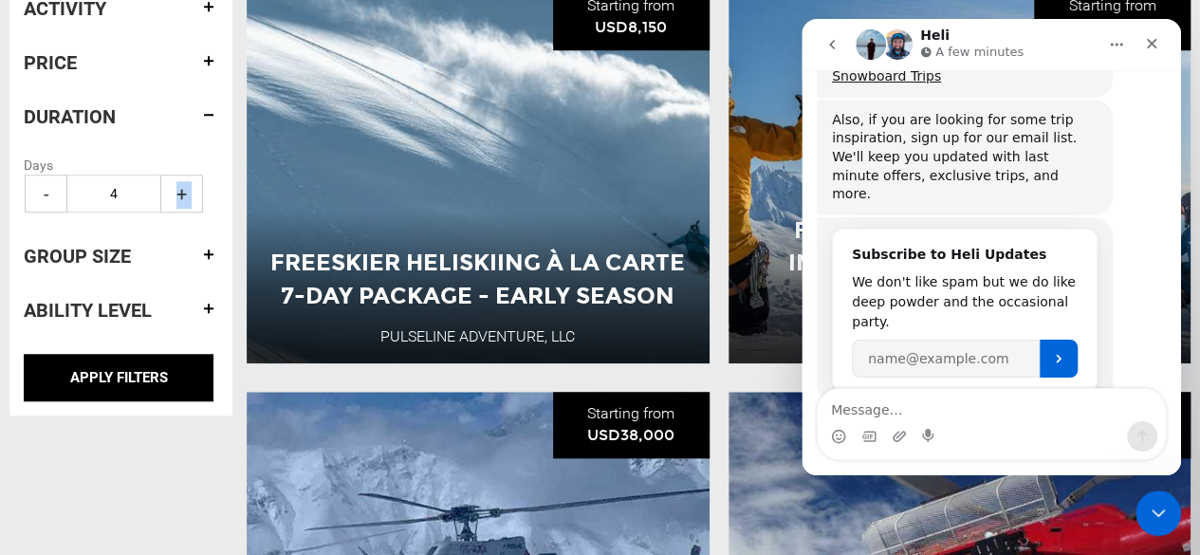
type input "5"
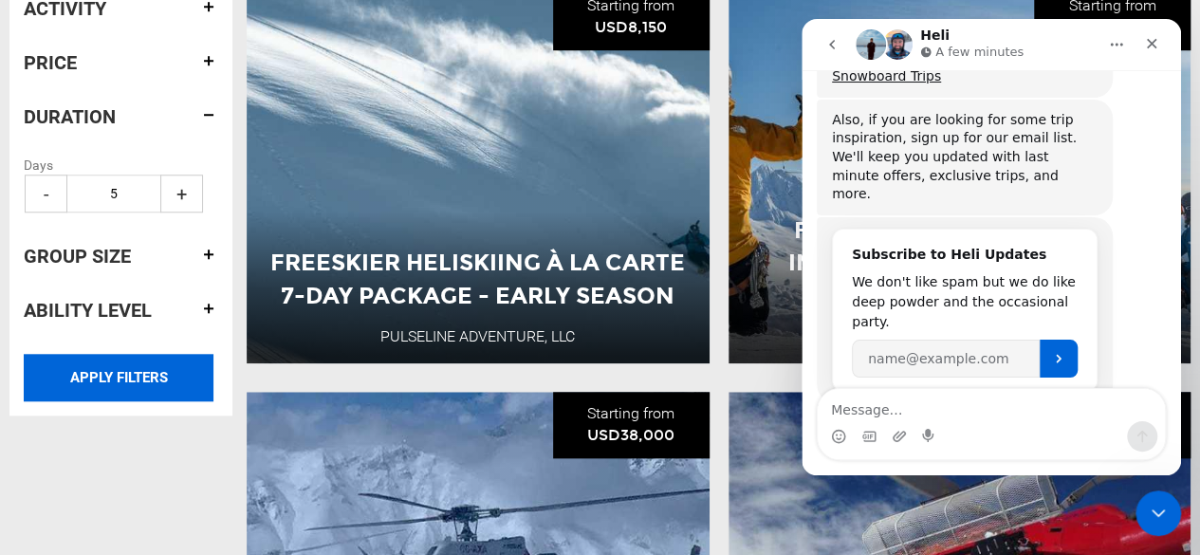
click at [152, 372] on input "APPLY FILTERS" at bounding box center [119, 377] width 190 height 47
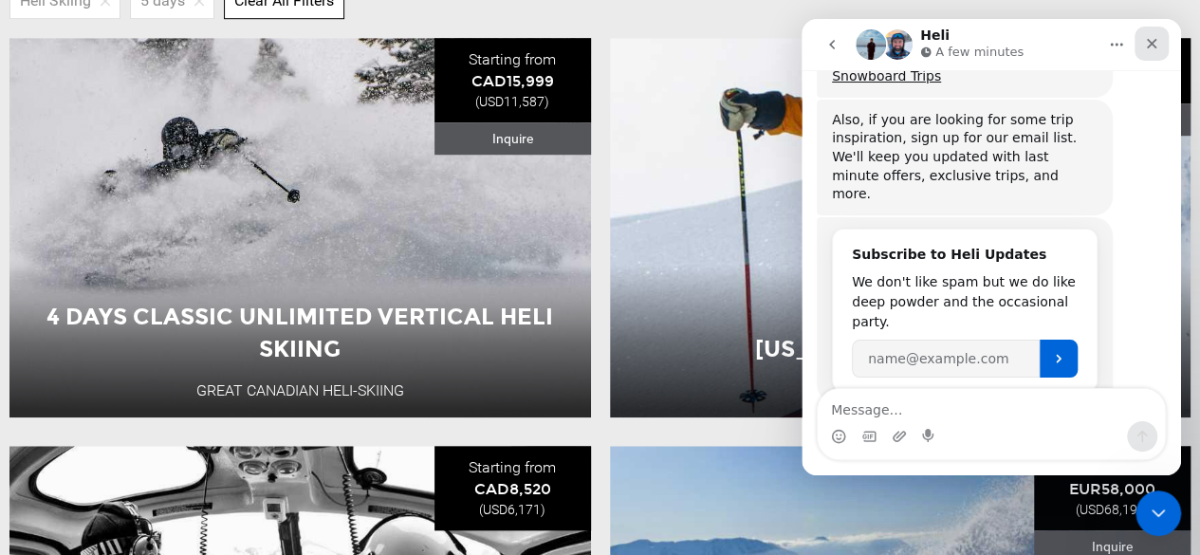
click at [1162, 39] on div "Close" at bounding box center [1151, 44] width 34 height 34
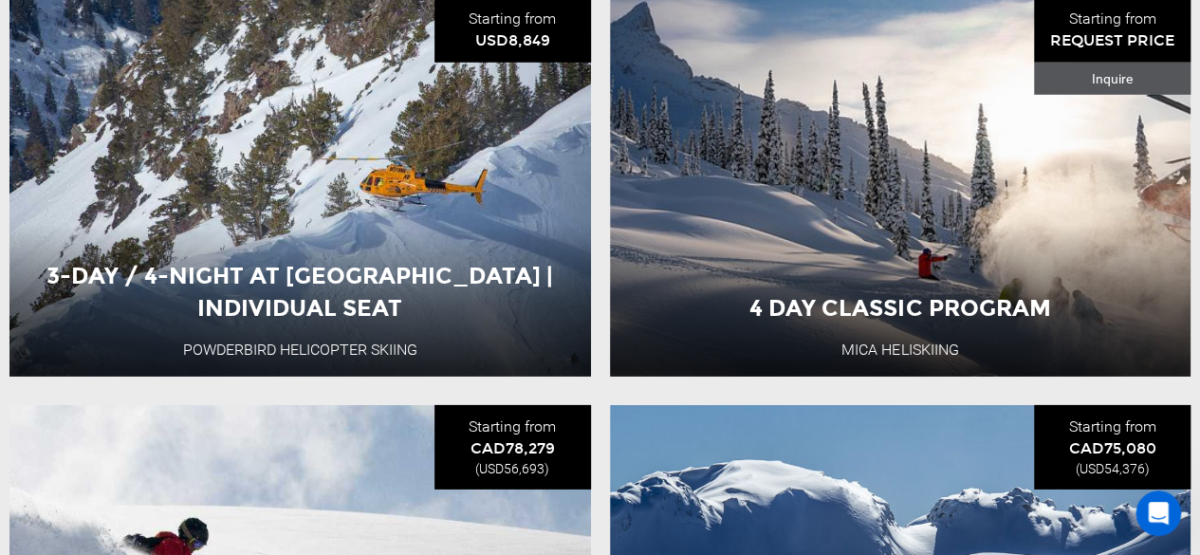
scroll to position [2792, 0]
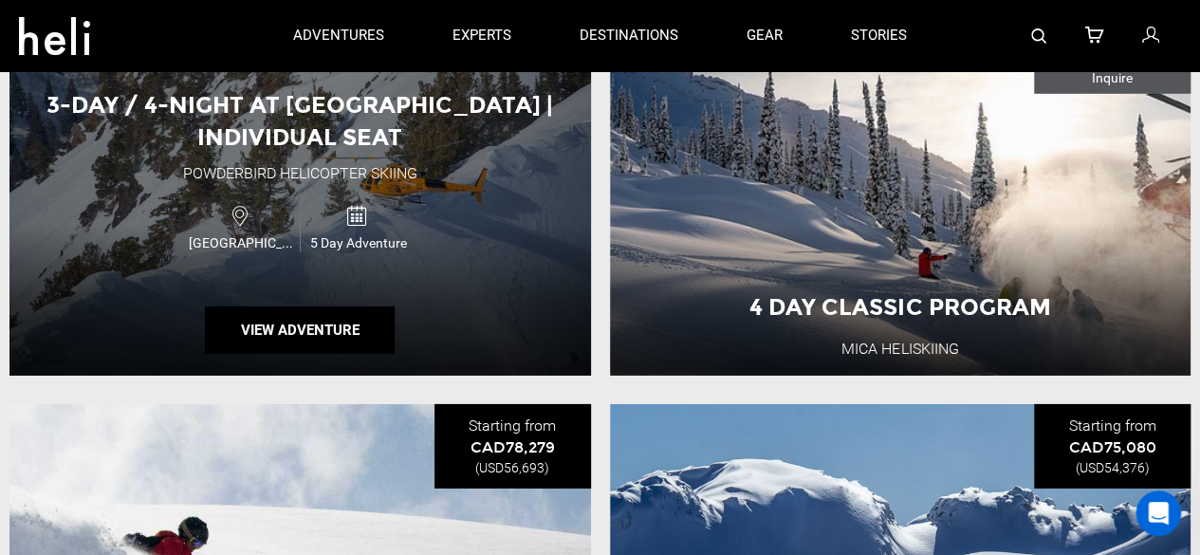
scroll to position [711, 0]
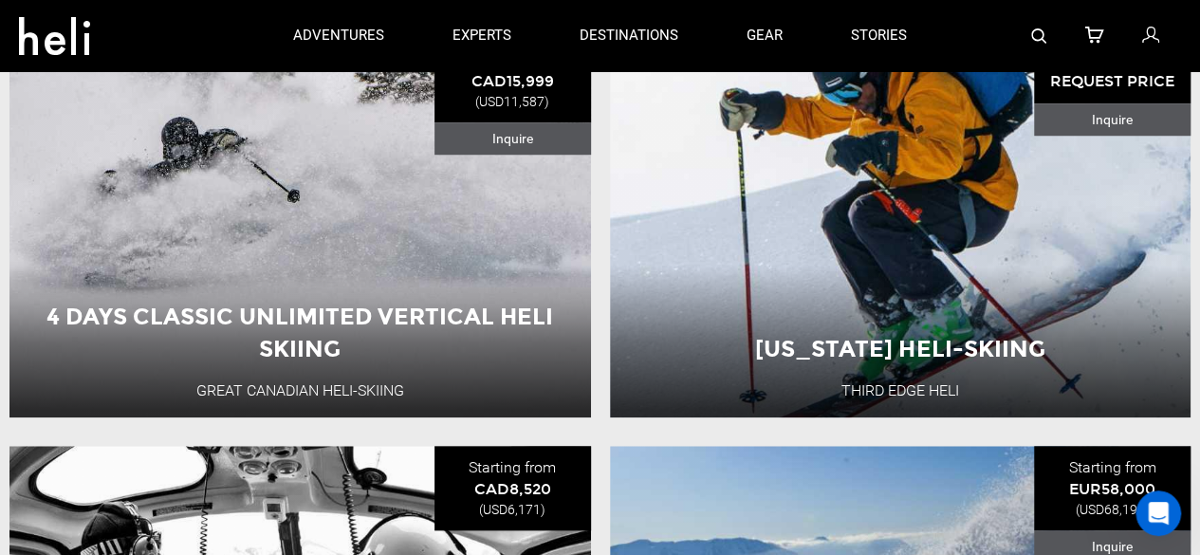
type input "Heli Skiing"
